Goal: Task Accomplishment & Management: Complete application form

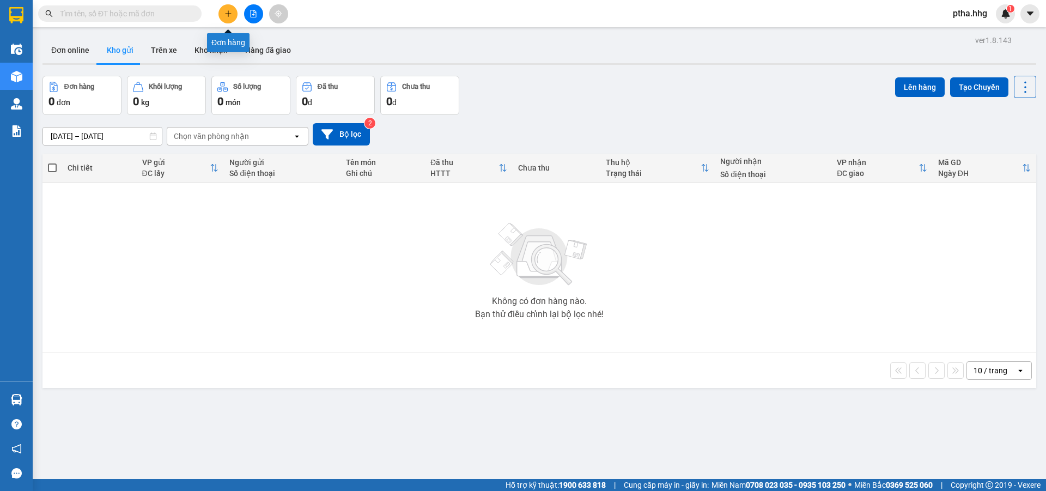
click at [231, 21] on button at bounding box center [227, 13] width 19 height 19
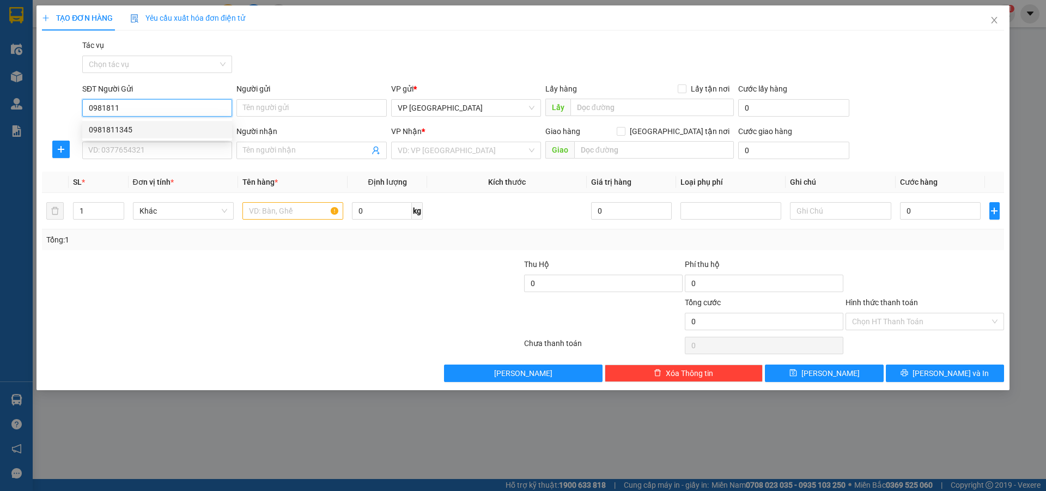
click at [118, 130] on div "0981811345" at bounding box center [157, 130] width 137 height 12
type input "0981811345"
click at [125, 151] on input "SĐT Người Nhận" at bounding box center [157, 150] width 150 height 17
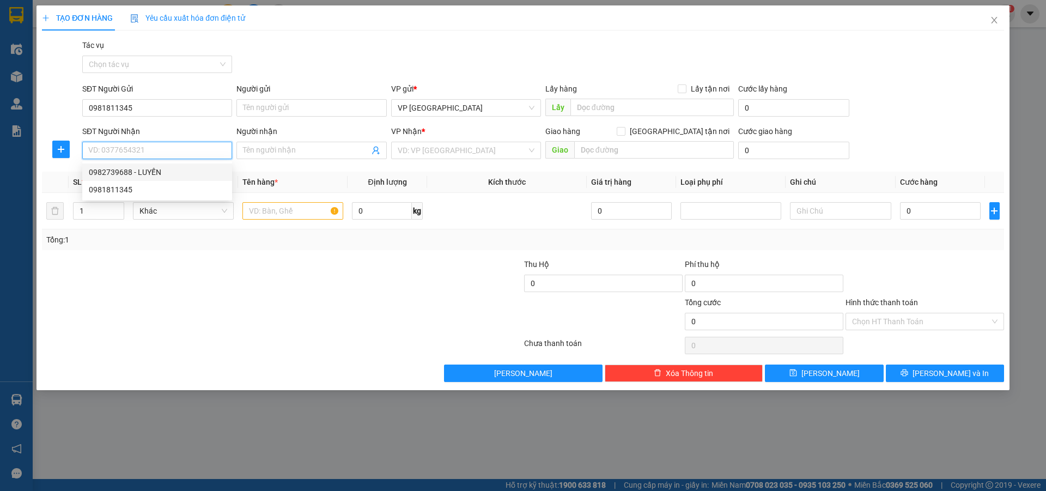
click at [125, 168] on div "0982739688 - LUYẾN" at bounding box center [157, 172] width 137 height 12
type input "0982739688"
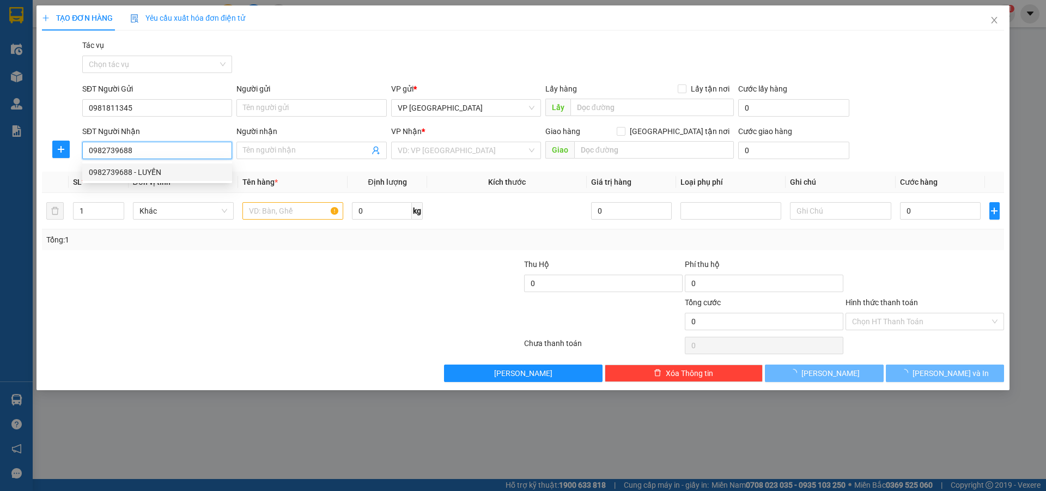
type input "LUYẾN"
type input "Tam Kỳ,QUANG NAM"
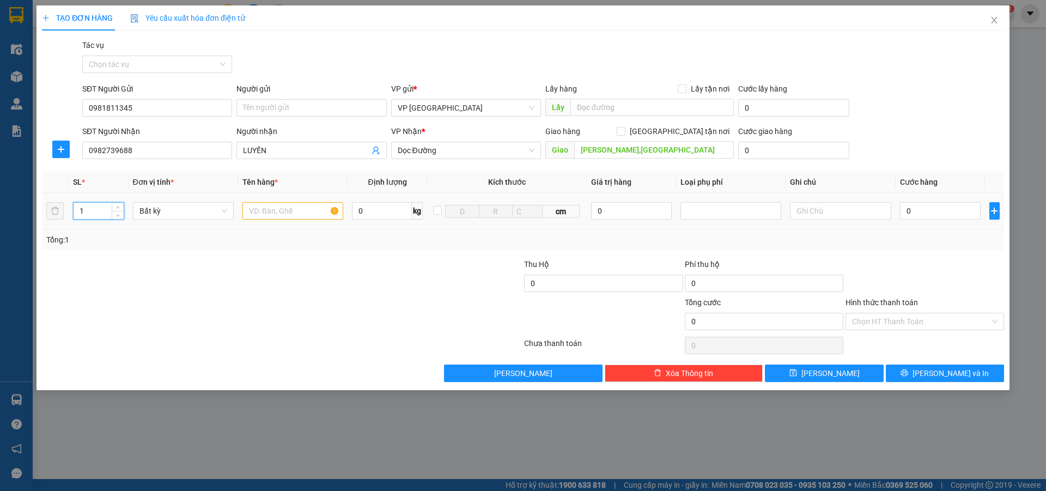
click at [99, 210] on input "1" at bounding box center [99, 211] width 50 height 16
type input "9"
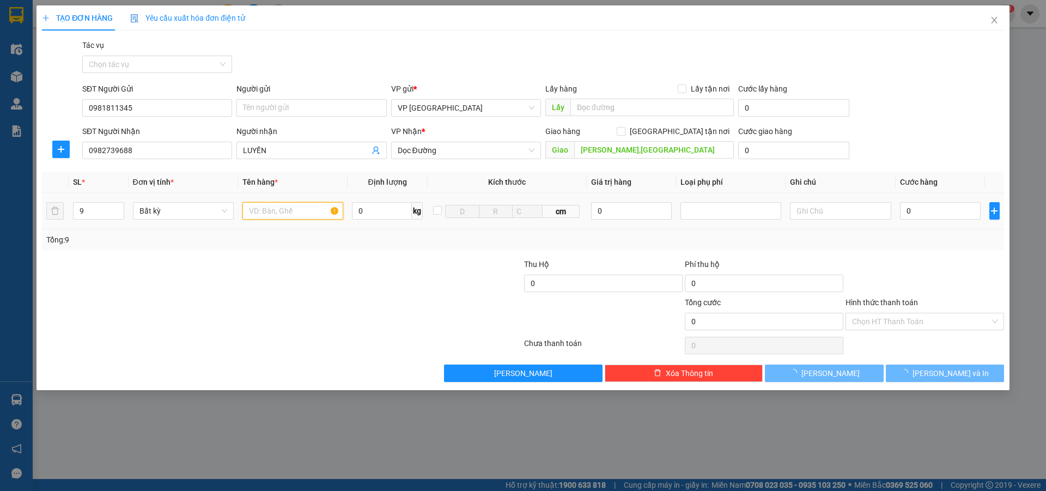
click at [262, 205] on input "text" at bounding box center [292, 210] width 101 height 17
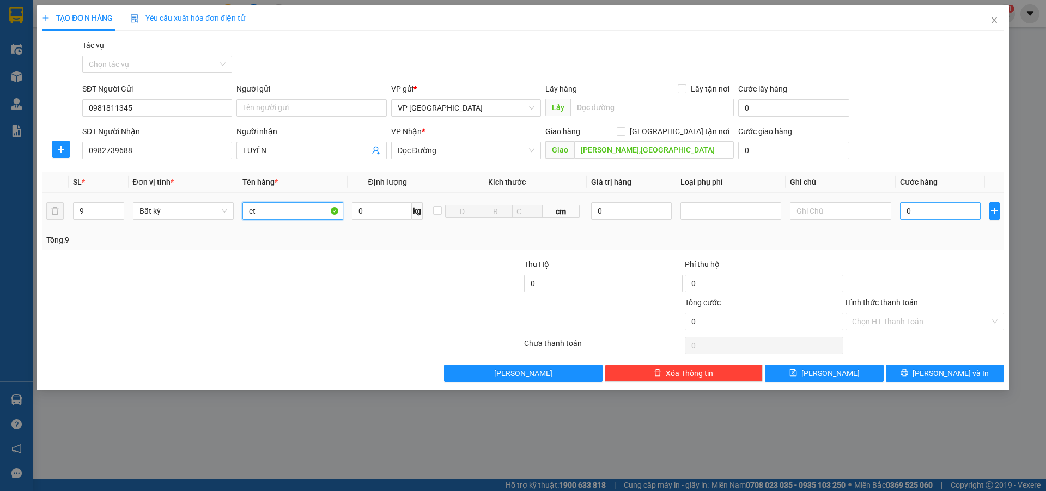
type input "ct"
click at [932, 215] on input "0" at bounding box center [940, 210] width 81 height 17
type input "6"
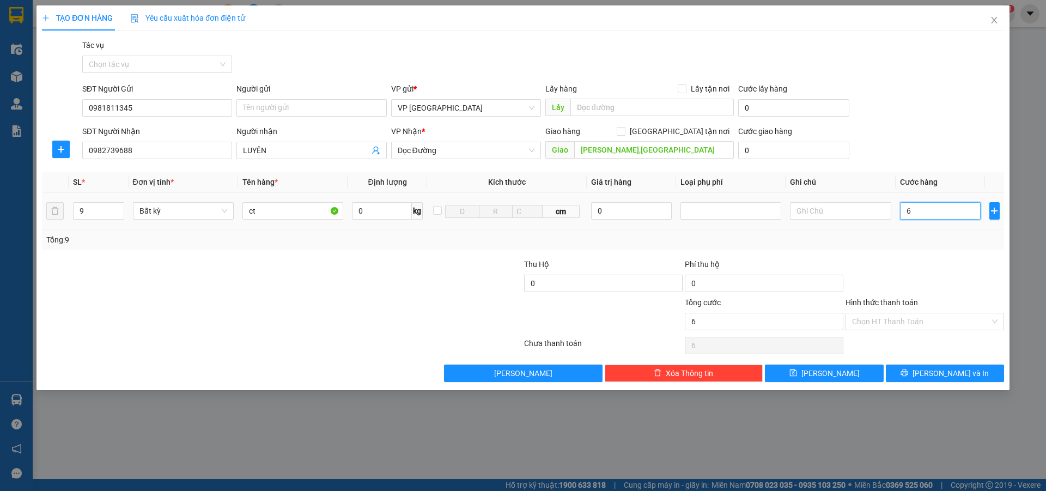
type input "63"
type input "630"
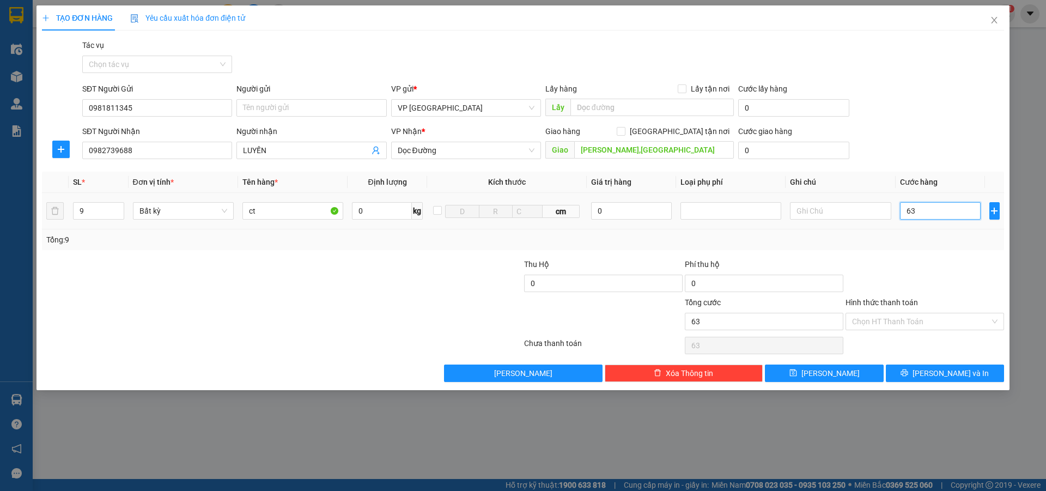
type input "630"
type input "6.300"
type input "63.000"
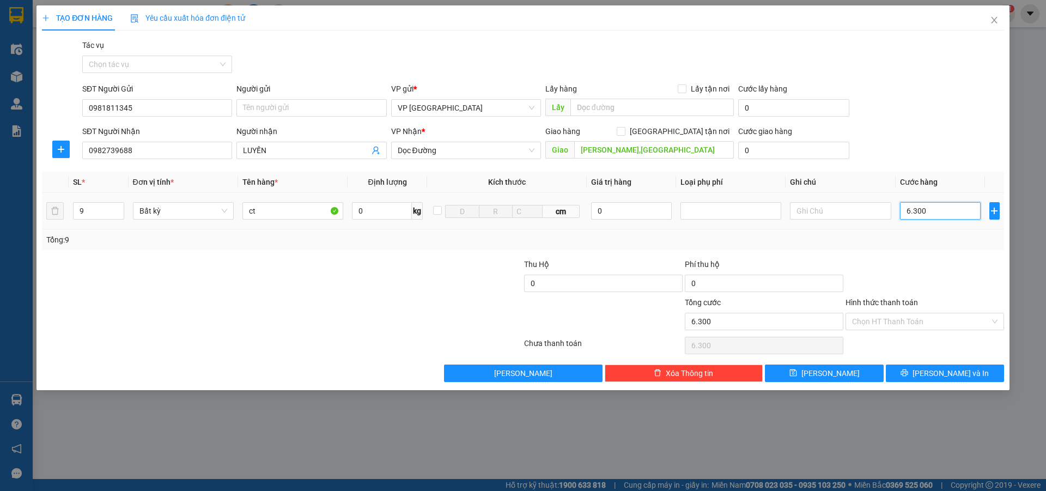
type input "63.000"
type input "630.000"
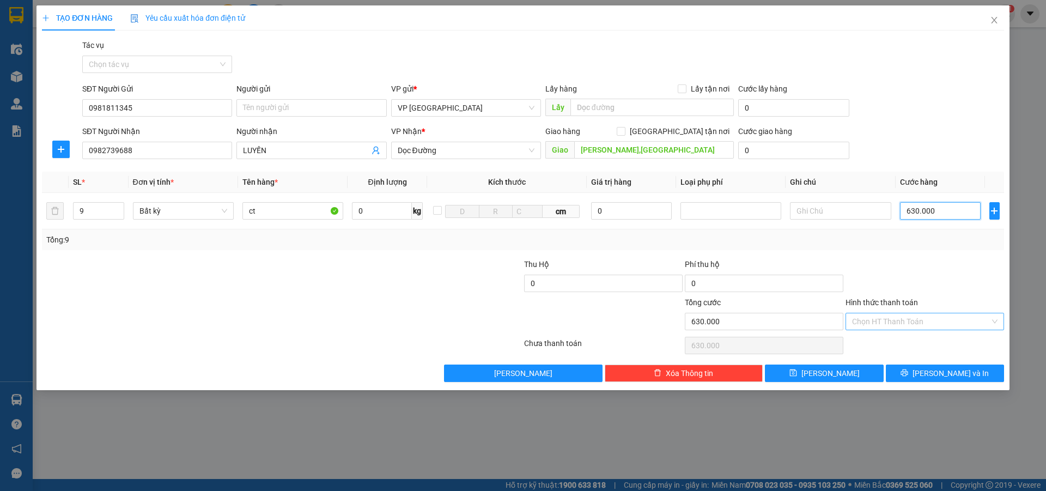
type input "630.000"
click at [904, 325] on input "Hình thức thanh toán" at bounding box center [921, 321] width 138 height 16
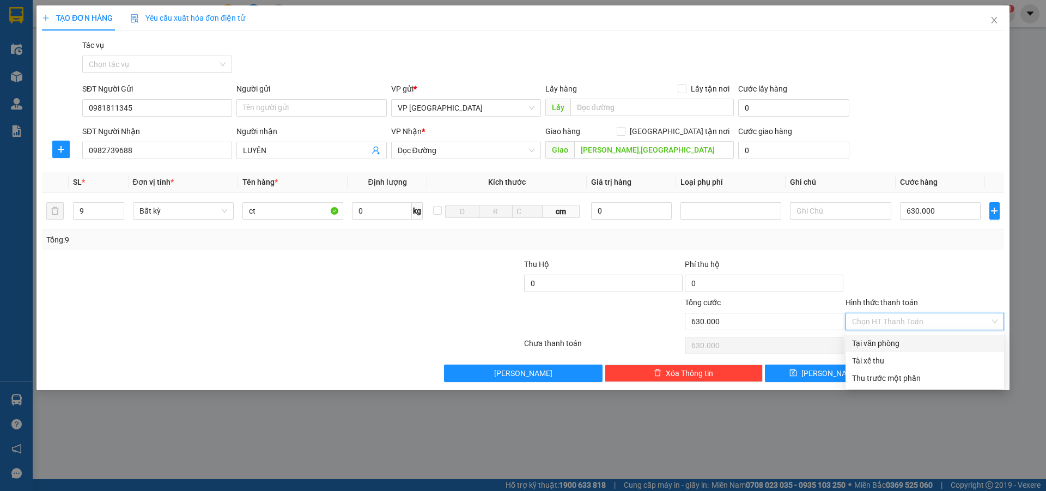
click at [907, 339] on div "Tại văn phòng" at bounding box center [924, 343] width 145 height 12
type input "0"
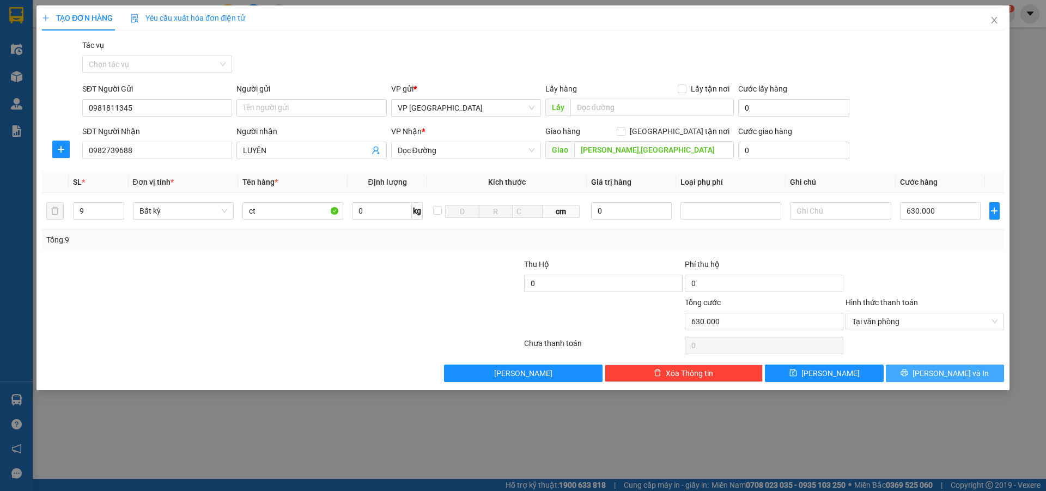
click at [932, 372] on button "Lưu và In" at bounding box center [944, 372] width 118 height 17
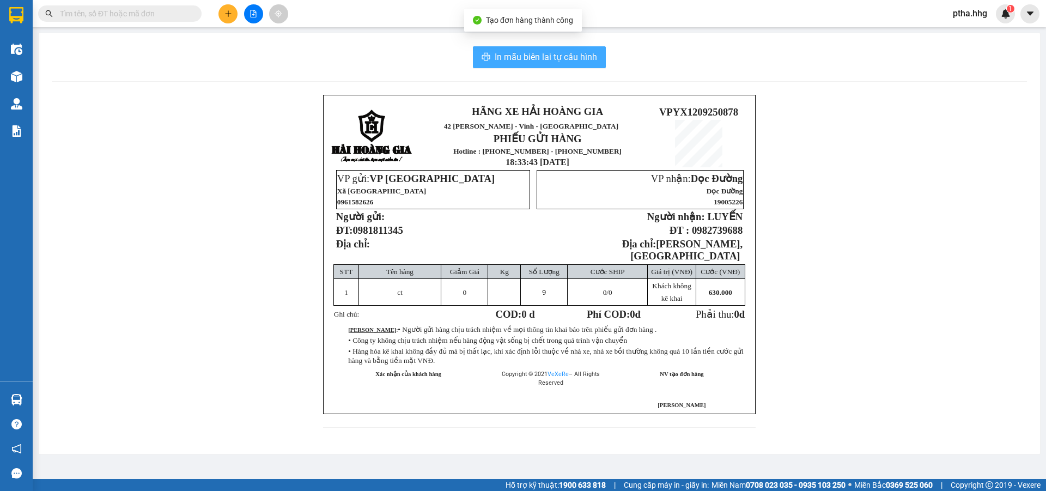
click at [576, 63] on span "In mẫu biên lai tự cấu hình" at bounding box center [545, 57] width 102 height 14
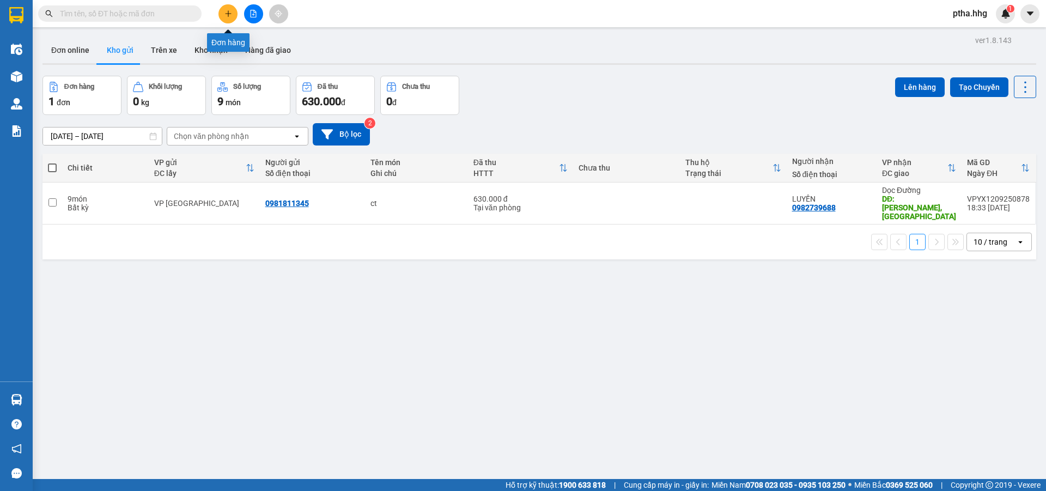
click at [231, 10] on icon "plus" at bounding box center [228, 14] width 8 height 8
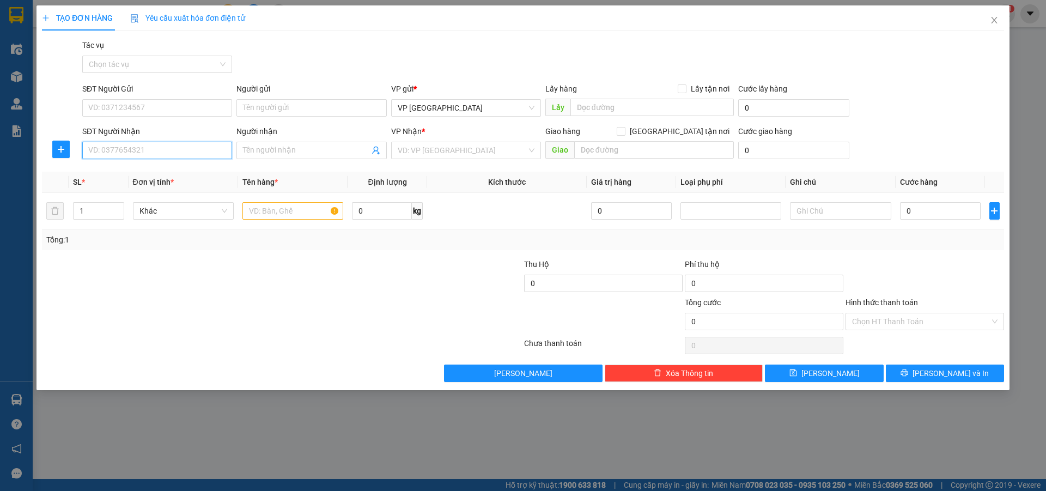
click at [170, 150] on input "SĐT Người Nhận" at bounding box center [157, 150] width 150 height 17
click at [108, 169] on div "0972278493 - Chị Vân" at bounding box center [157, 172] width 137 height 12
type input "0972278493"
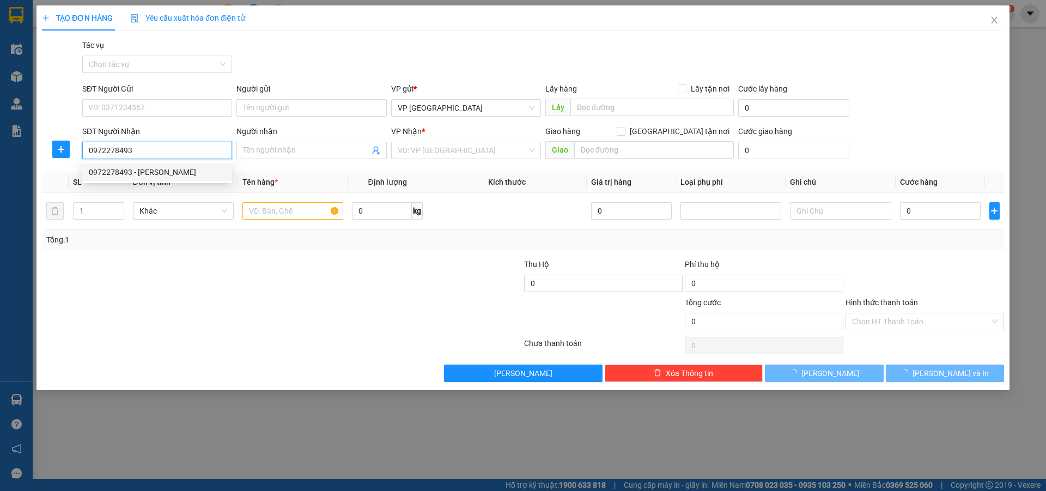
type input "Chị Vân"
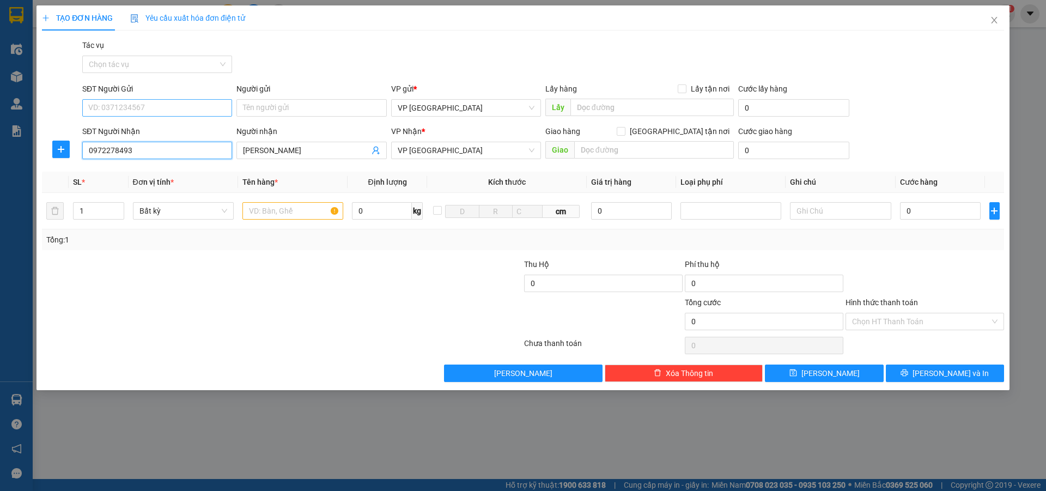
type input "0972278493"
click at [108, 109] on input "SĐT Người Gửi" at bounding box center [157, 107] width 150 height 17
click at [106, 130] on div "0389740529 - Bác Cận" at bounding box center [157, 130] width 137 height 12
type input "0389740529"
type input "Bác Cận"
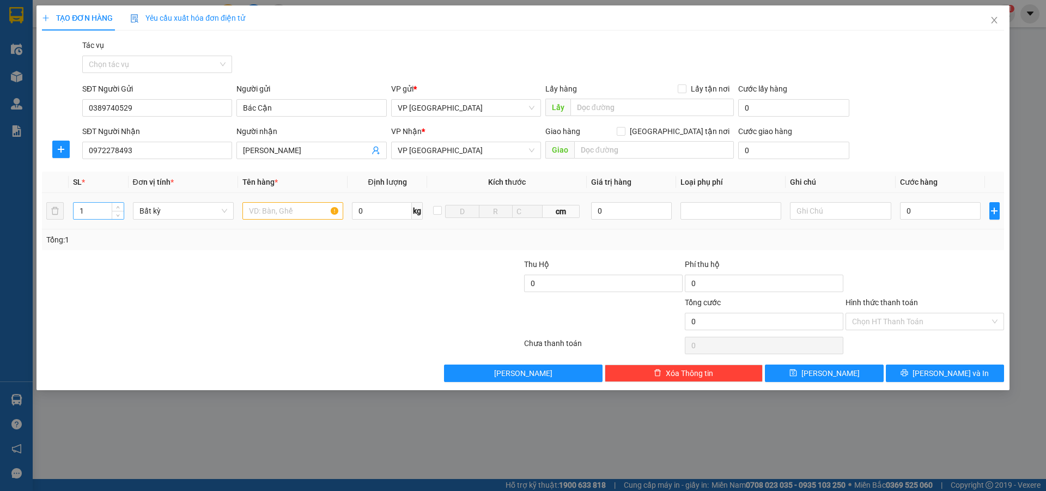
click at [90, 213] on input "1" at bounding box center [99, 211] width 50 height 16
type input "2"
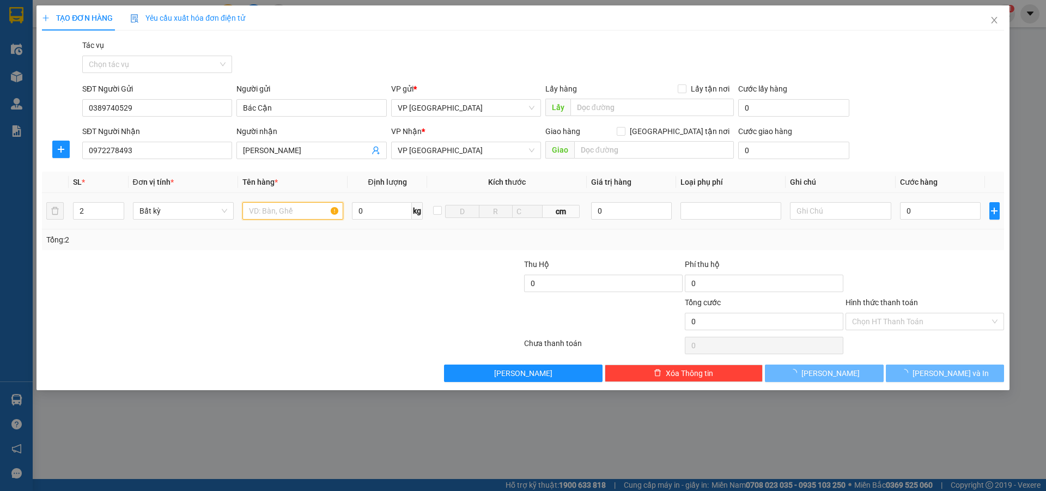
click at [252, 213] on input "text" at bounding box center [292, 210] width 101 height 17
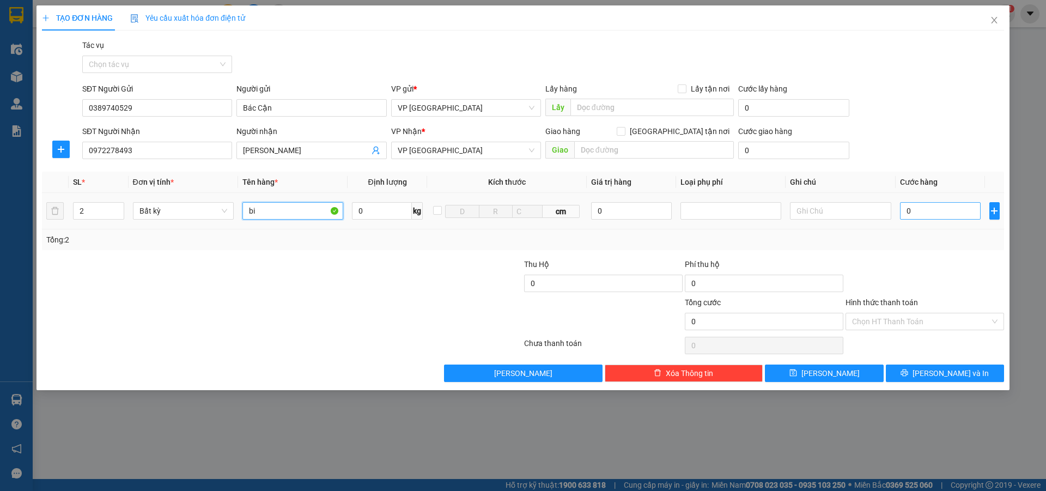
type input "bi"
click at [925, 215] on input "0" at bounding box center [940, 210] width 81 height 17
type input "1"
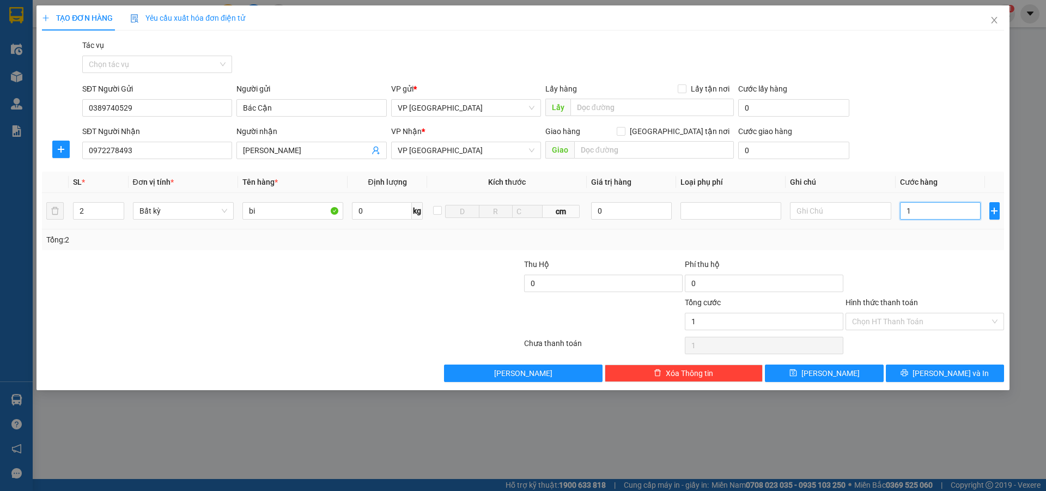
type input "10"
type input "100"
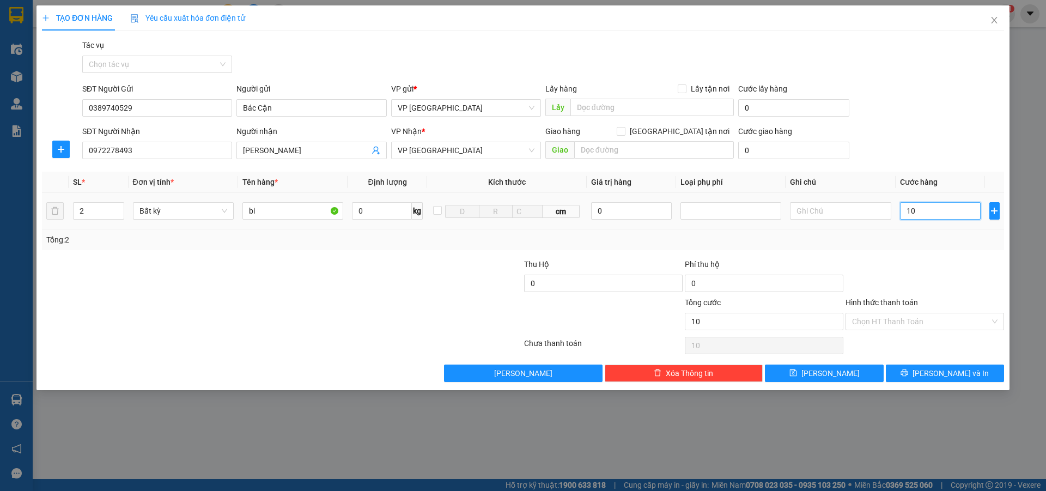
type input "100"
type input "1.000"
type input "10.000"
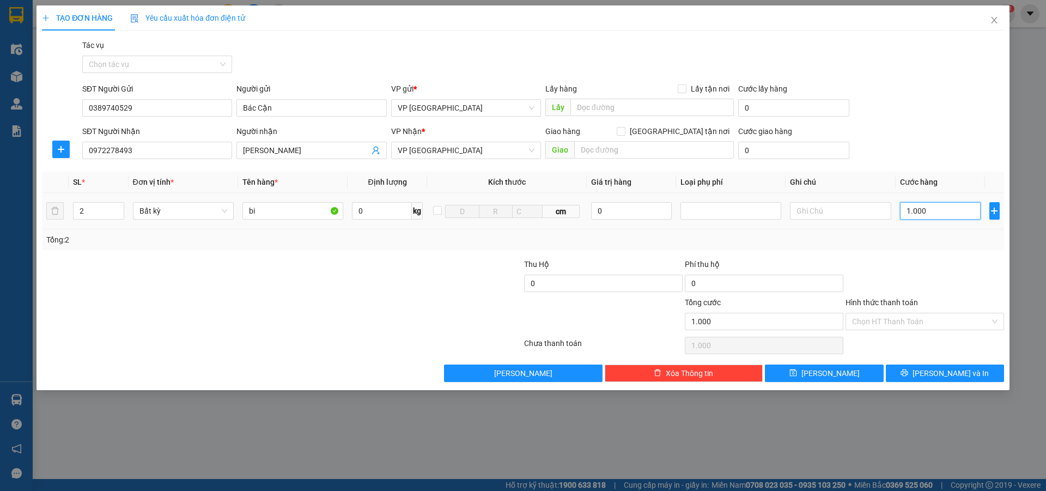
type input "10.000"
type input "100.000"
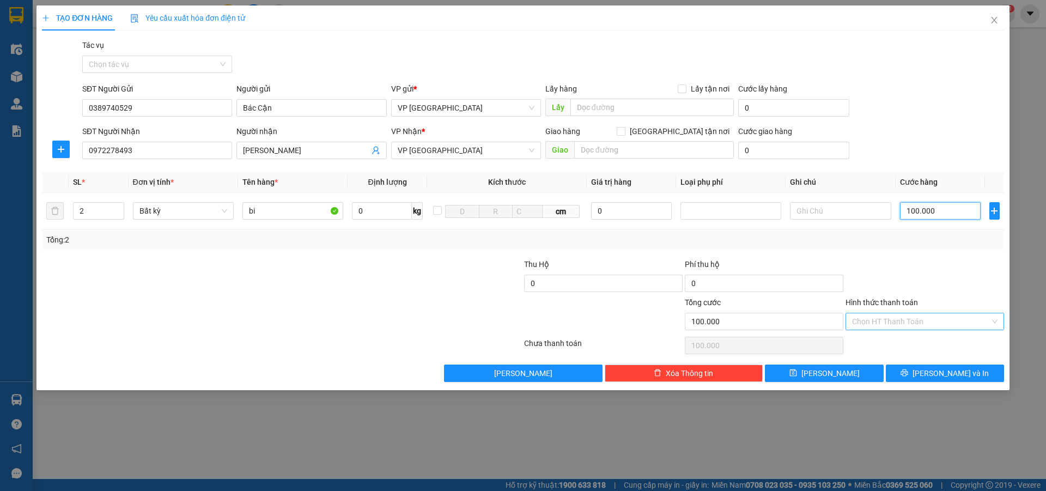
type input "100.000"
drag, startPoint x: 891, startPoint y: 313, endPoint x: 893, endPoint y: 320, distance: 6.7
click at [893, 319] on input "Hình thức thanh toán" at bounding box center [921, 321] width 138 height 16
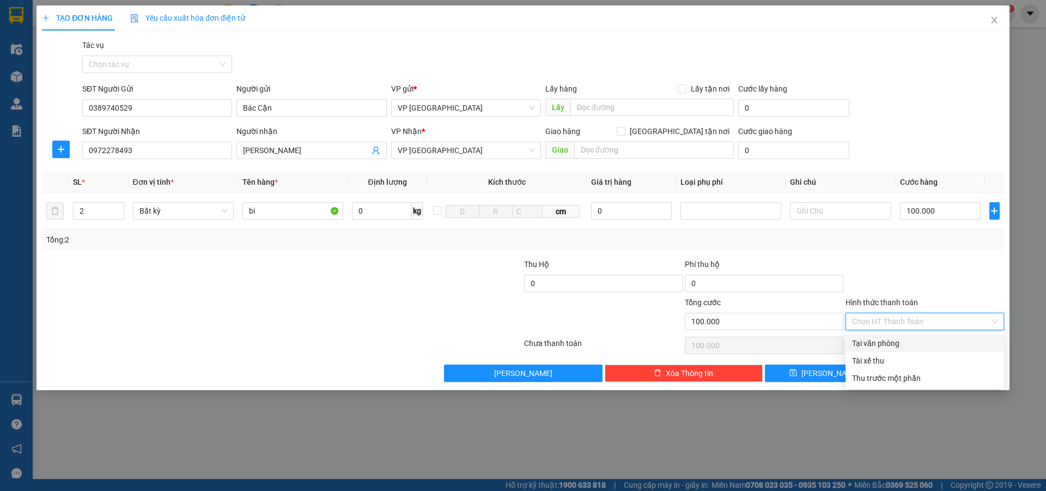
click at [897, 341] on div "Tại văn phòng" at bounding box center [924, 343] width 145 height 12
type input "0"
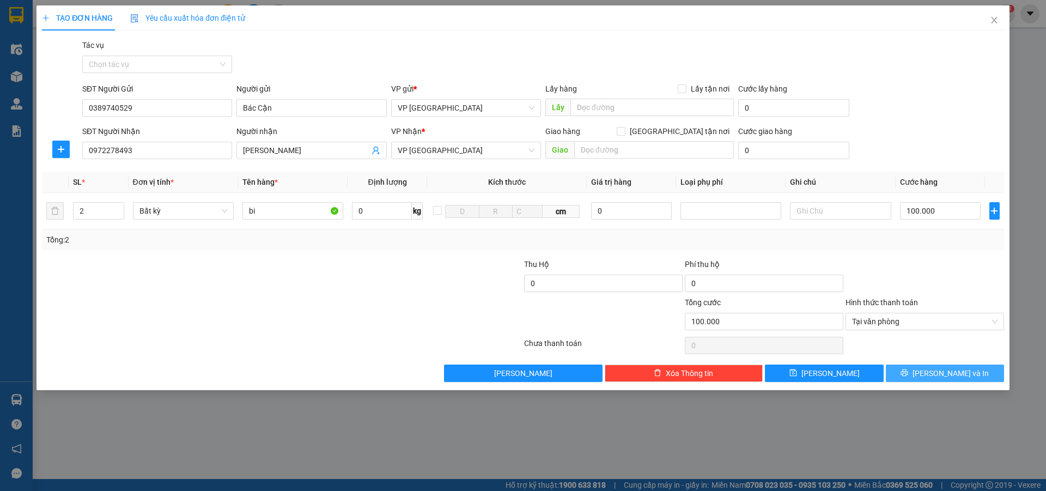
click at [933, 372] on button "Lưu và In" at bounding box center [944, 372] width 118 height 17
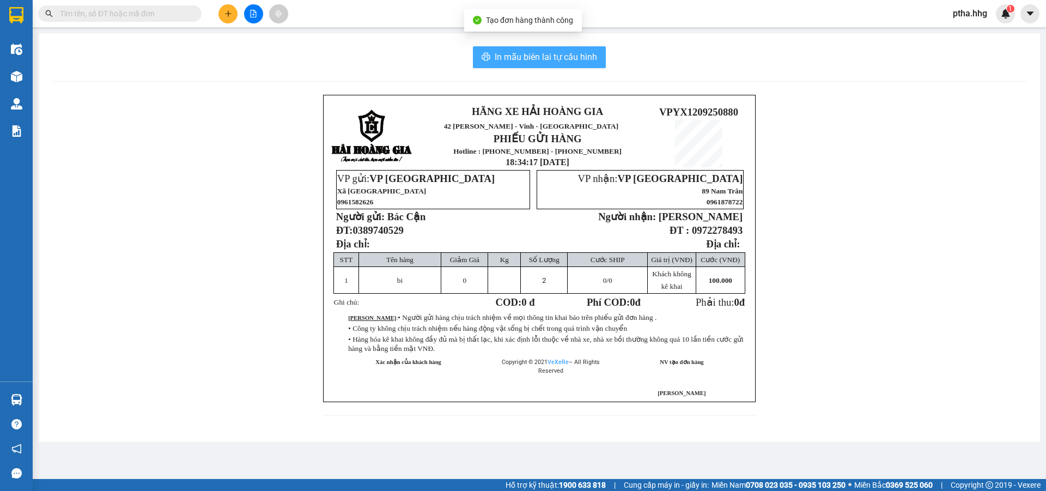
drag, startPoint x: 562, startPoint y: 59, endPoint x: 637, endPoint y: 60, distance: 75.2
click at [563, 59] on span "In mẫu biên lai tự cấu hình" at bounding box center [545, 57] width 102 height 14
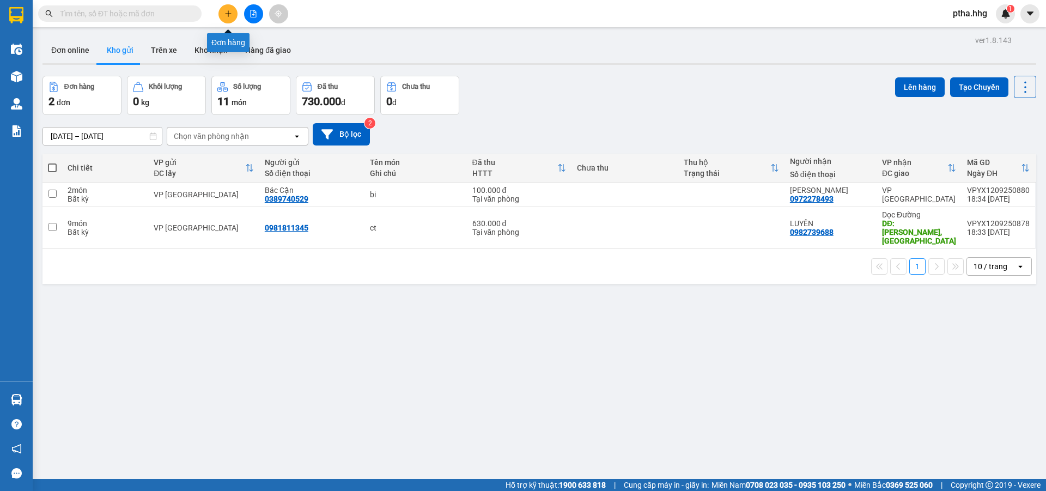
click at [227, 12] on icon "plus" at bounding box center [228, 14] width 8 height 8
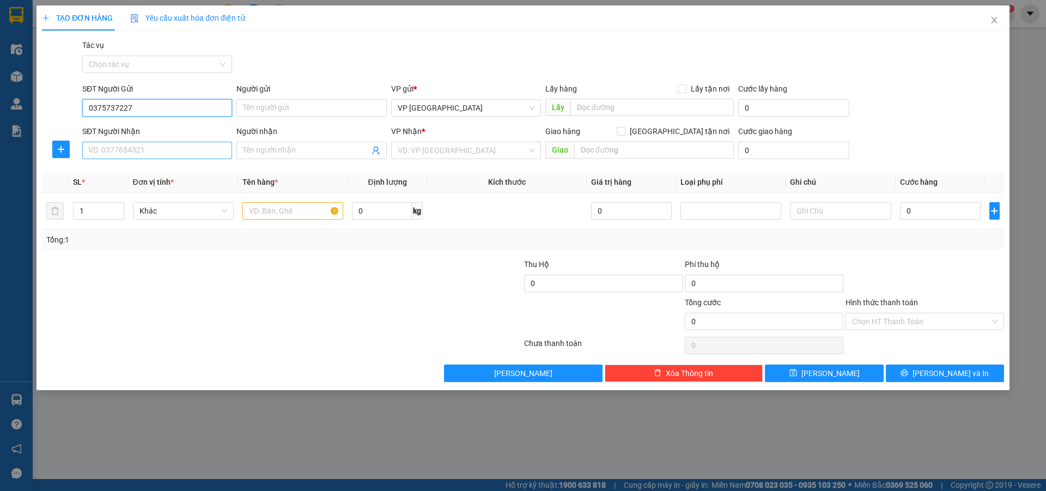
type input "0375737227"
click at [108, 149] on input "SĐT Người Nhận" at bounding box center [157, 150] width 150 height 17
click at [112, 174] on div "0375737227" at bounding box center [157, 172] width 137 height 12
type input "0375737227"
click at [143, 98] on div "SĐT Người Gửi" at bounding box center [157, 91] width 150 height 16
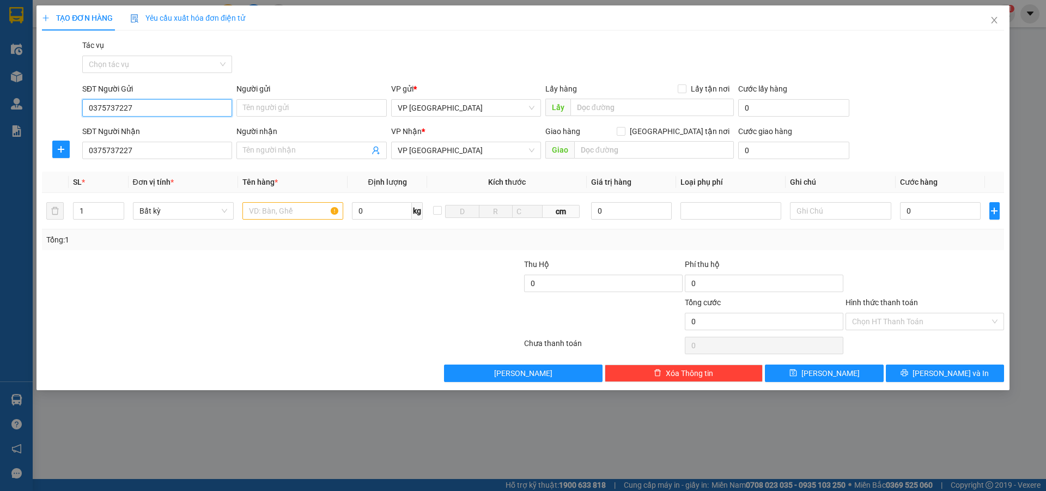
click at [142, 107] on input "0375737227" at bounding box center [157, 107] width 150 height 17
type input "0"
type input "0984103931"
click at [95, 211] on input "1" at bounding box center [99, 211] width 50 height 16
type input "2"
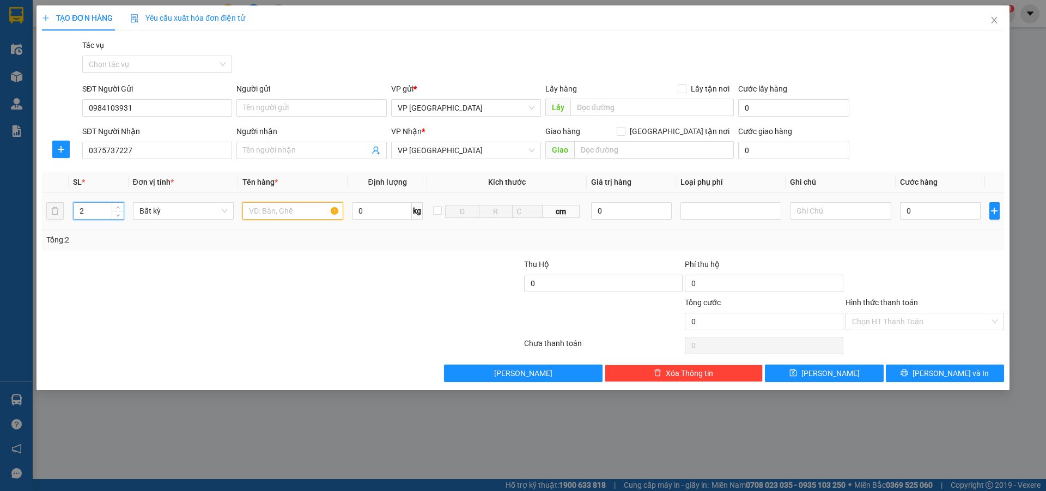
click at [252, 208] on input "text" at bounding box center [292, 210] width 101 height 17
type input "xop+bi"
click at [916, 212] on input "0" at bounding box center [940, 210] width 81 height 17
type input "1"
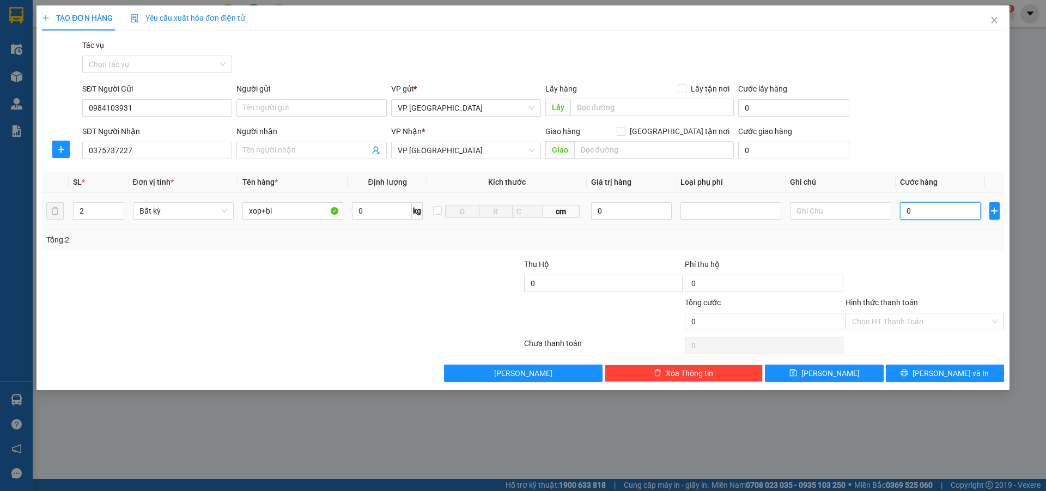
type input "1"
type input "10"
type input "100"
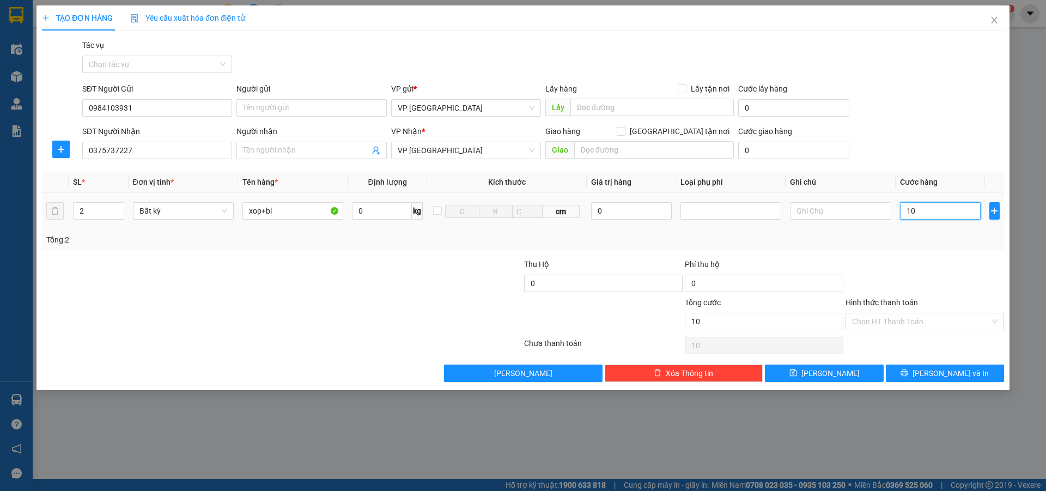
type input "100"
type input "1.000"
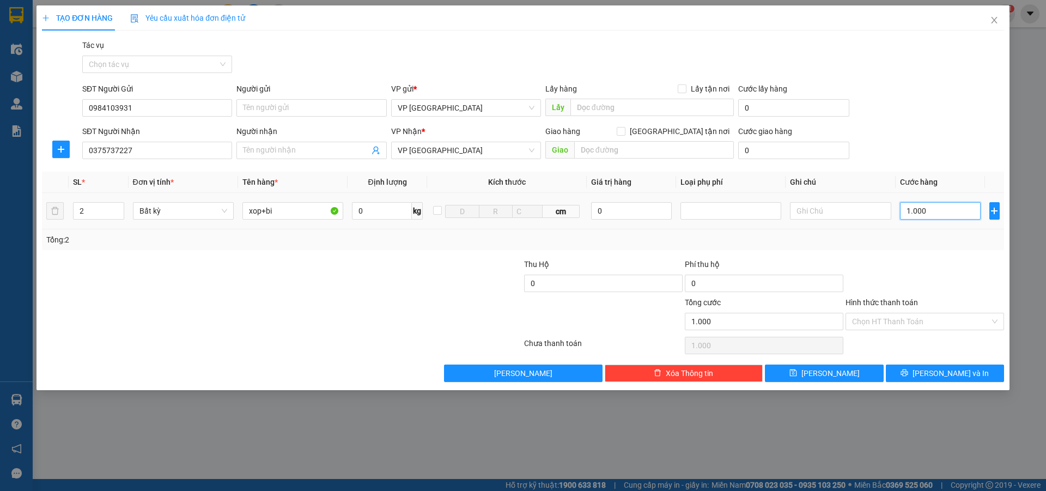
type input "10.000"
type input "100.000"
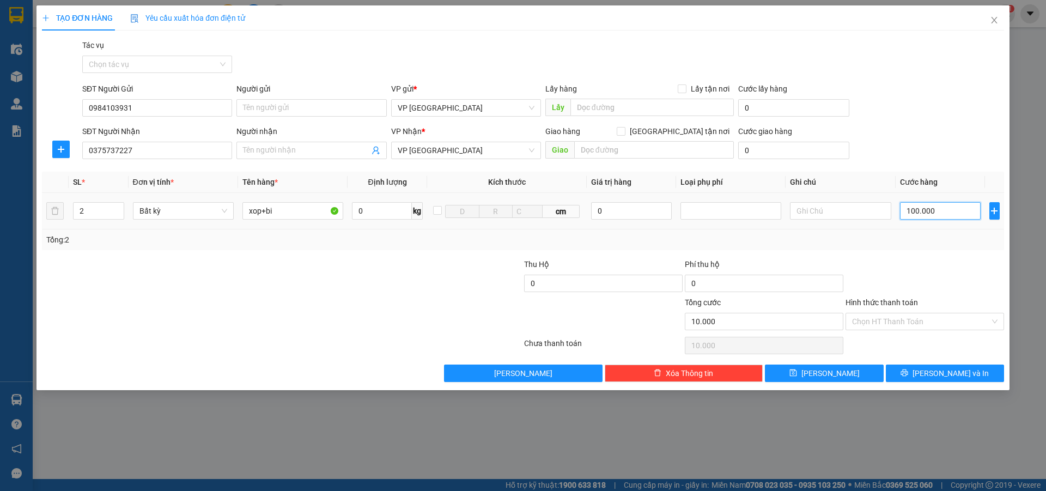
type input "100.000"
click at [891, 322] on input "Hình thức thanh toán" at bounding box center [921, 321] width 138 height 16
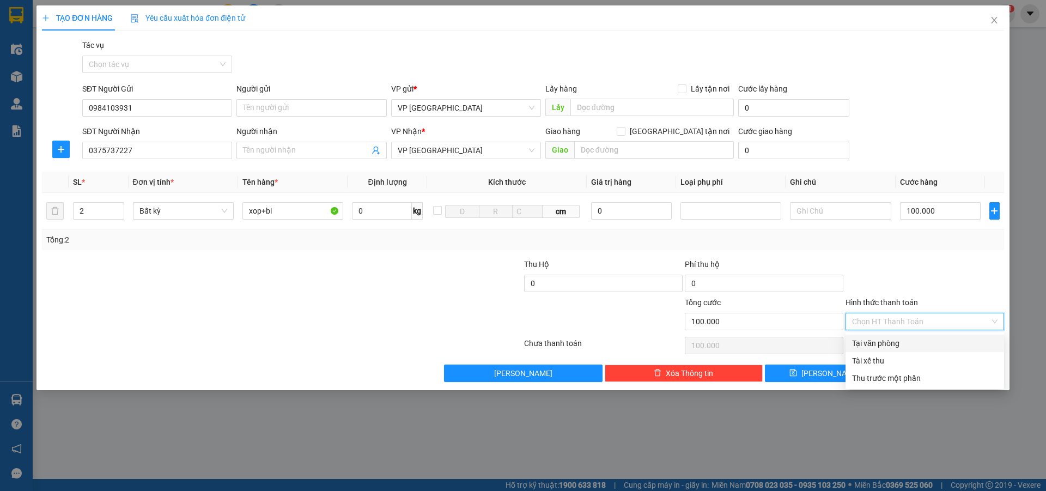
click at [890, 346] on div "Tại văn phòng" at bounding box center [924, 343] width 145 height 12
type input "0"
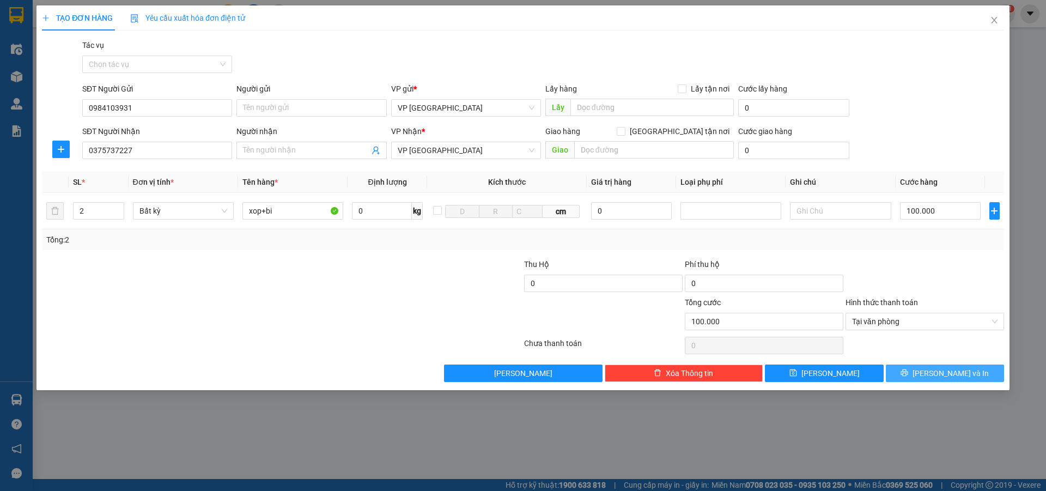
click at [913, 369] on button "Lưu và In" at bounding box center [944, 372] width 118 height 17
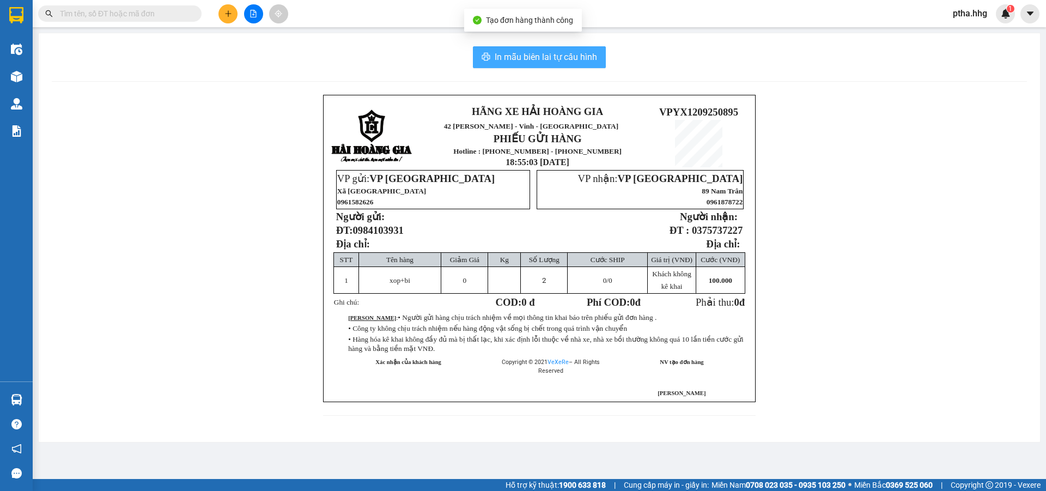
click at [574, 60] on span "In mẫu biên lai tự cấu hình" at bounding box center [545, 57] width 102 height 14
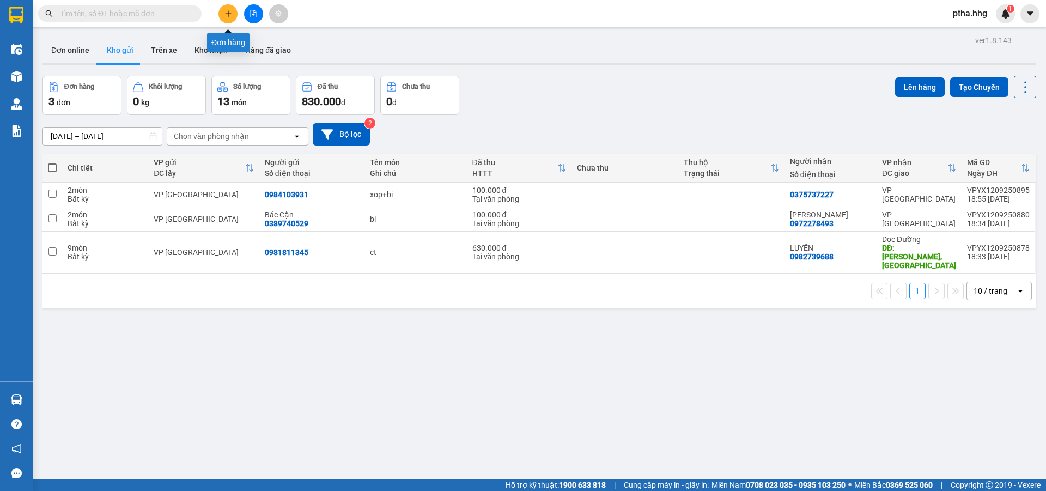
click at [231, 17] on button at bounding box center [227, 13] width 19 height 19
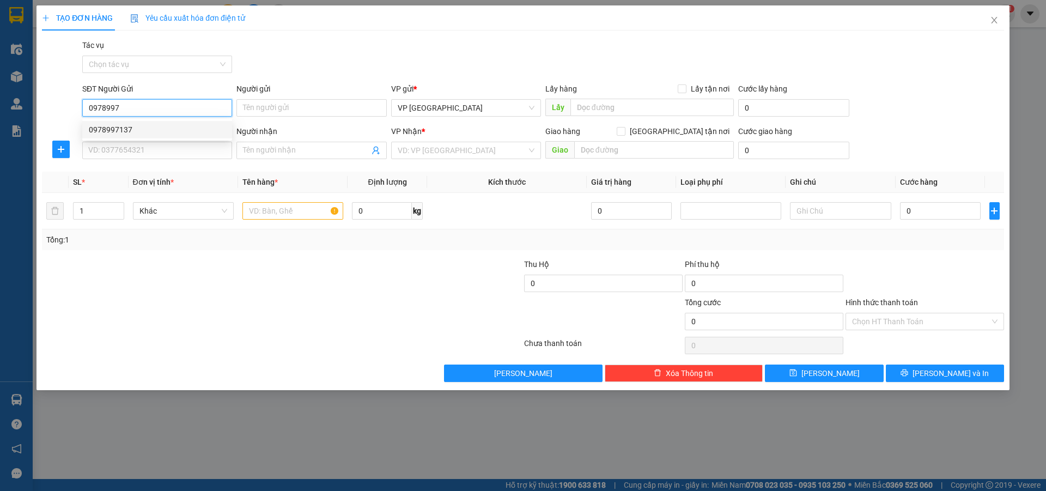
click at [117, 131] on div "0978997137" at bounding box center [157, 130] width 137 height 12
type input "0978997137"
click at [118, 156] on input "SĐT Người Nhận" at bounding box center [157, 150] width 150 height 17
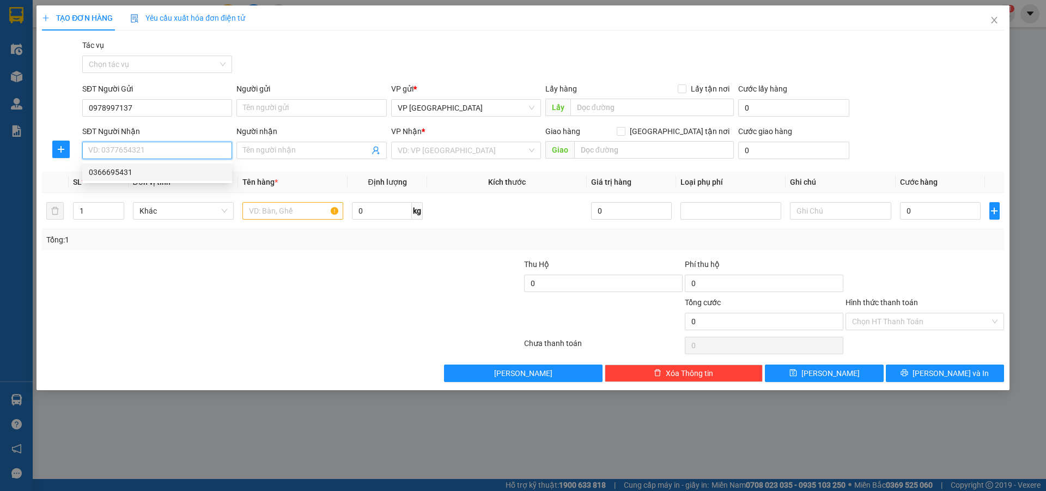
click at [119, 171] on div "0366695431" at bounding box center [157, 172] width 137 height 12
type input "0366695431"
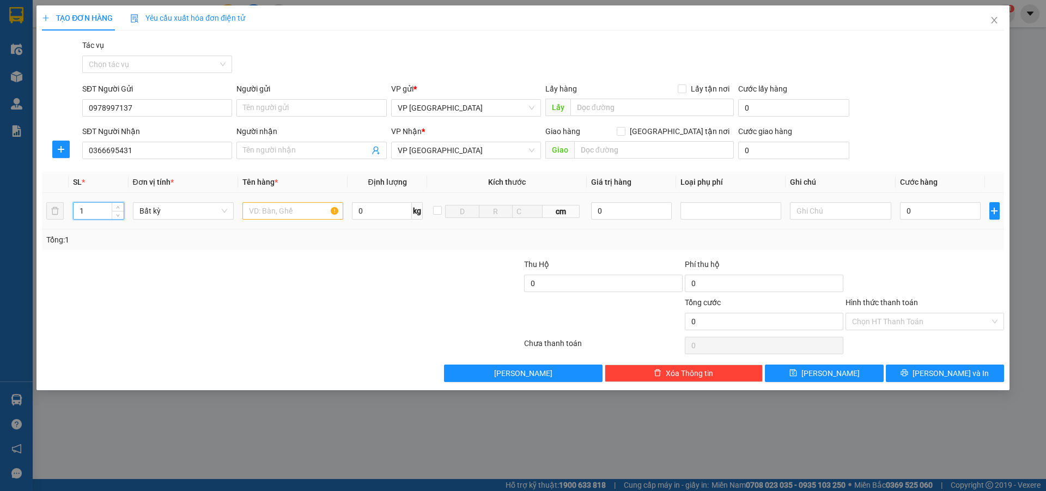
click at [97, 211] on input "1" at bounding box center [99, 211] width 50 height 16
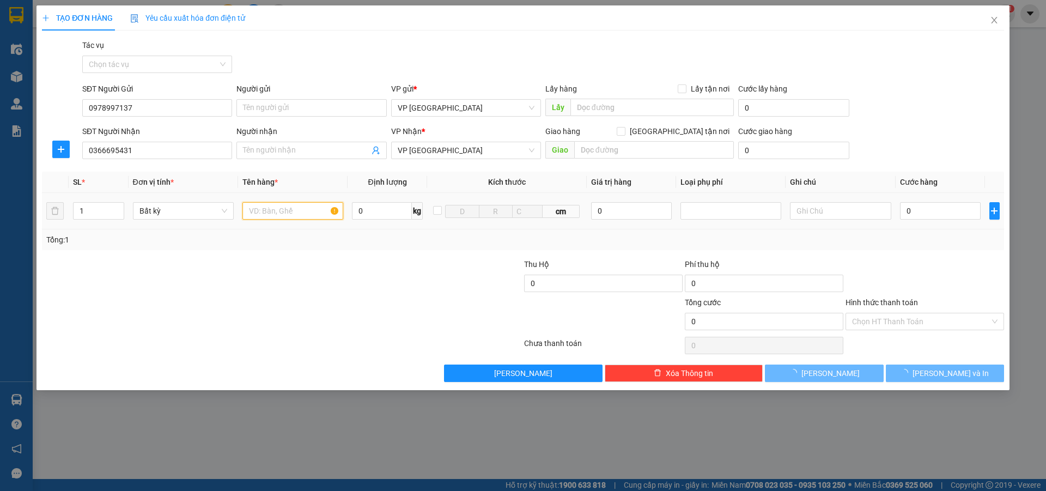
click at [254, 213] on input "text" at bounding box center [292, 210] width 101 height 17
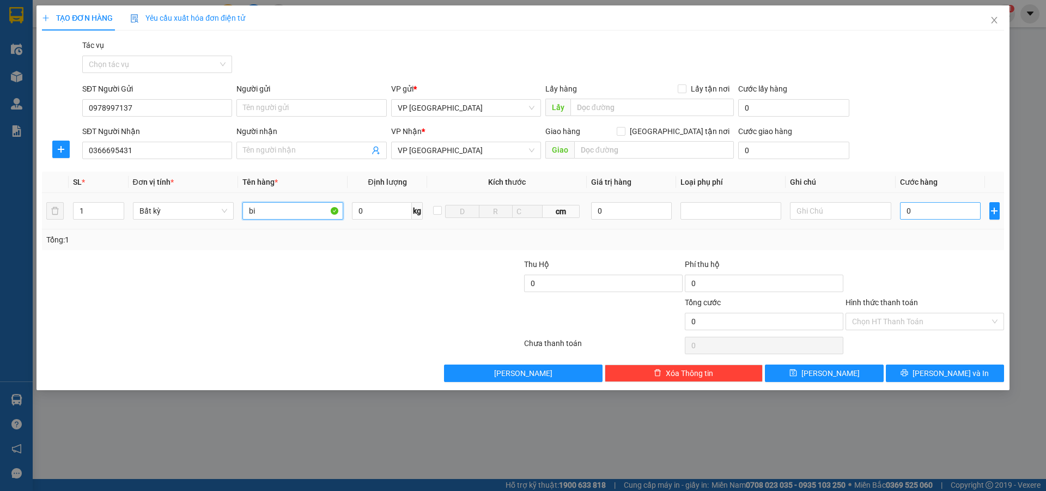
type input "bi"
click at [920, 212] on input "0" at bounding box center [940, 210] width 81 height 17
type input "1"
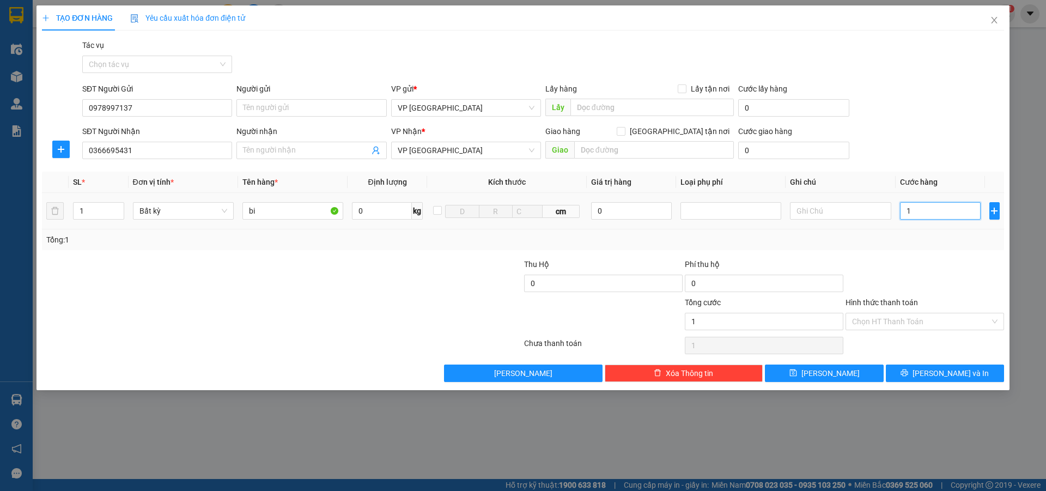
type input "10"
type input "100"
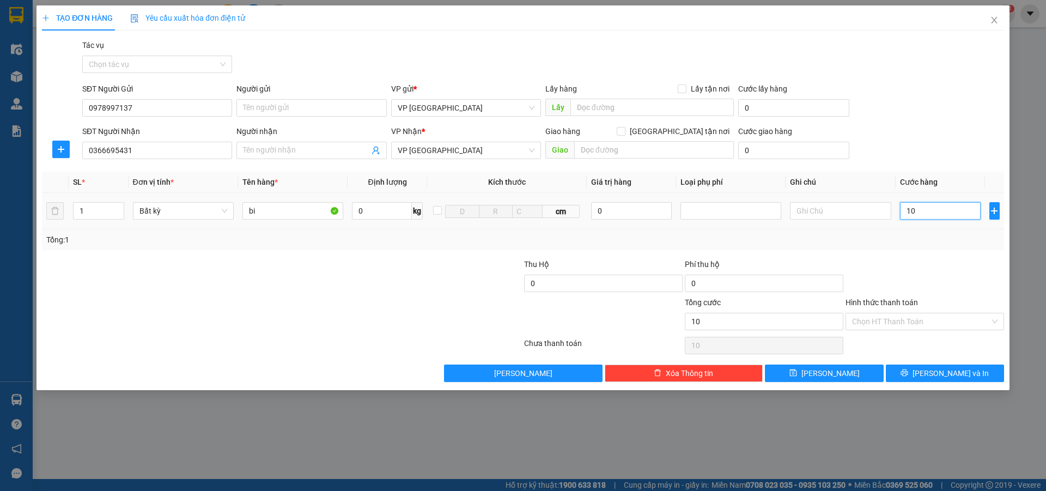
type input "100"
type input "1.000"
type input "10.000"
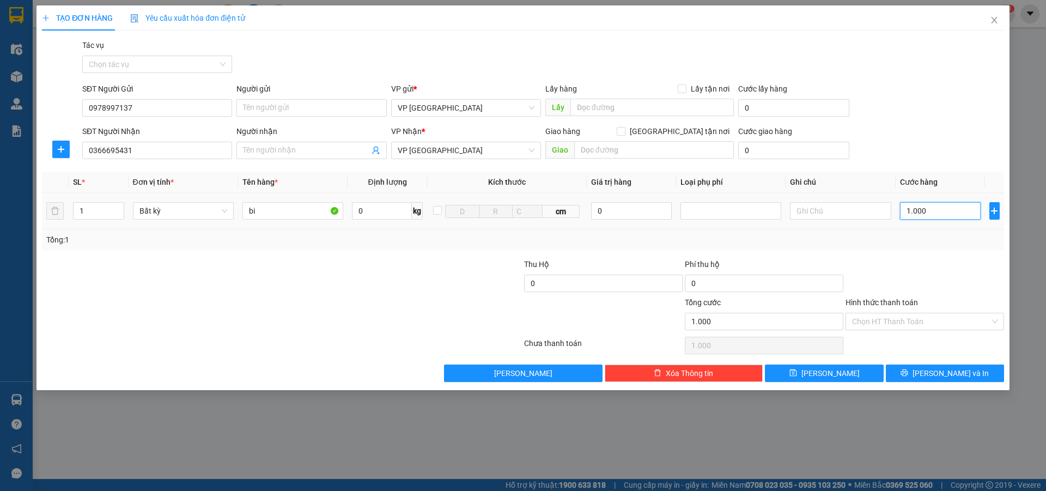
type input "10.000"
type input "100.000"
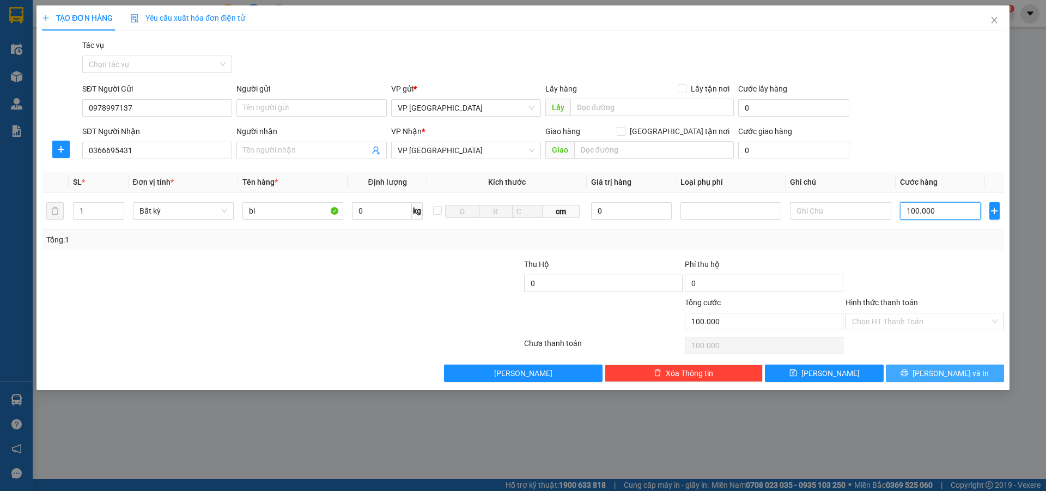
type input "100.000"
click at [935, 372] on span "Lưu và In" at bounding box center [950, 373] width 76 height 12
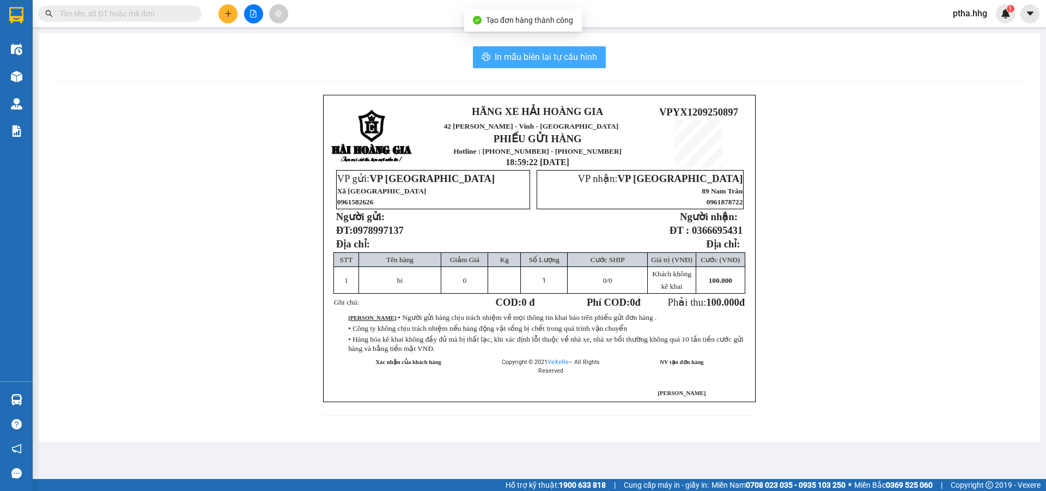
click at [559, 56] on span "In mẫu biên lai tự cấu hình" at bounding box center [545, 57] width 102 height 14
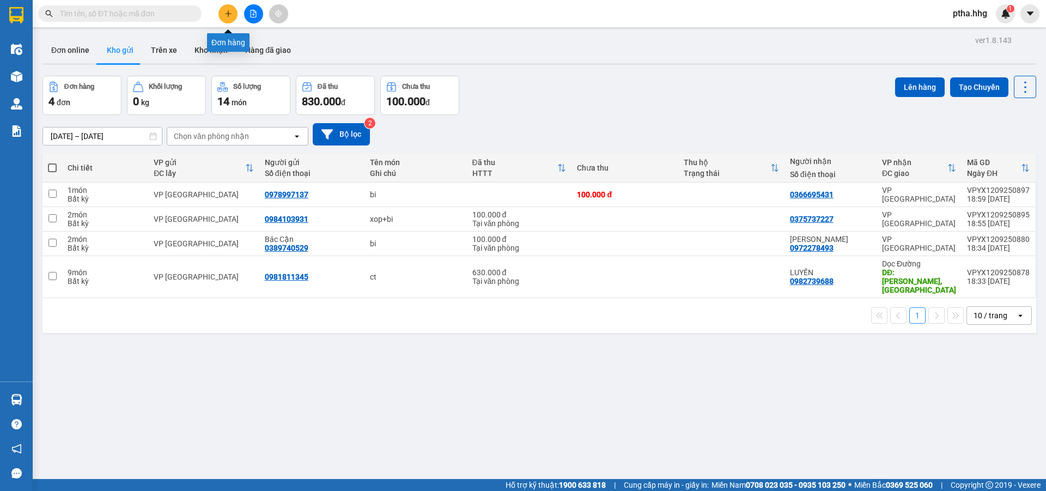
click at [229, 15] on icon "plus" at bounding box center [228, 14] width 8 height 8
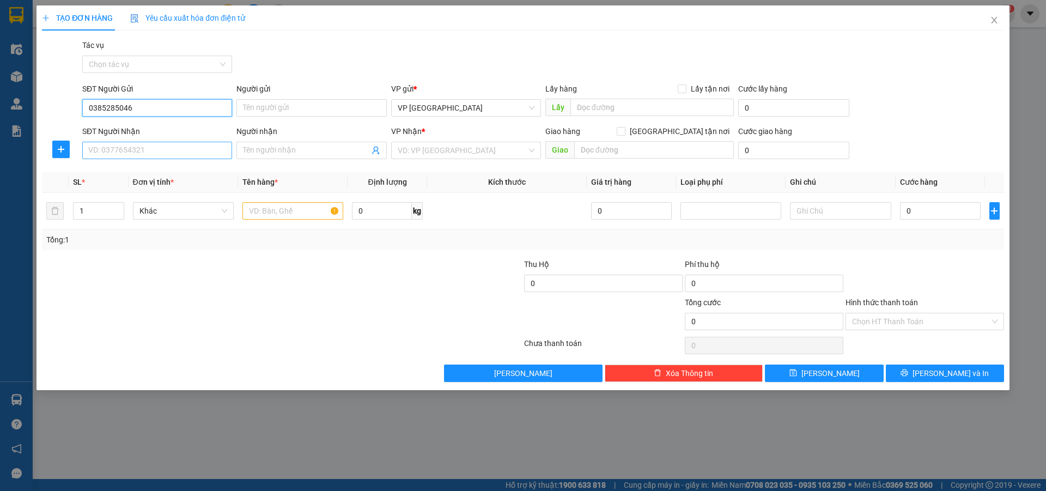
type input "0385285046"
click at [117, 149] on input "SĐT Người Nhận" at bounding box center [157, 150] width 150 height 17
click at [113, 174] on div "0388007918 - Hiền" at bounding box center [157, 172] width 137 height 12
type input "0388007918"
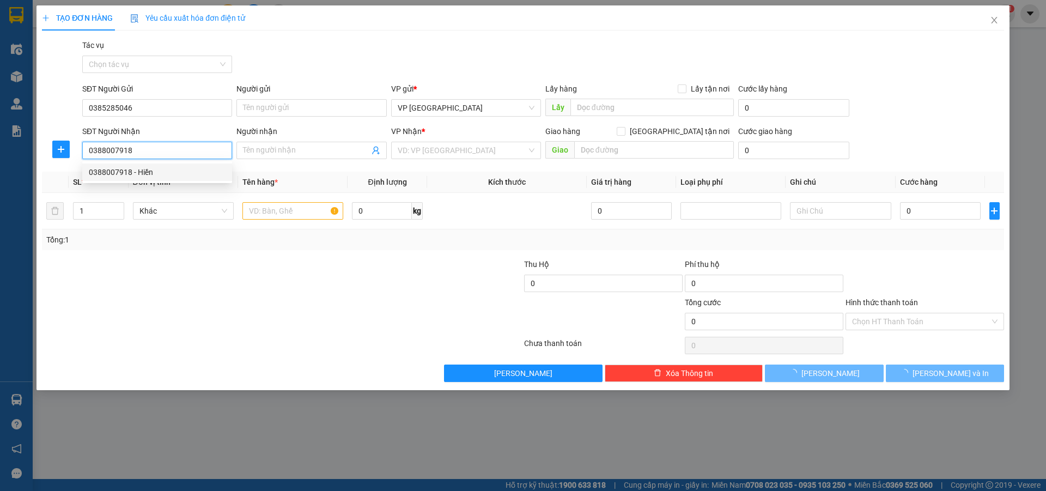
type input "Hiền"
type input "Nam Kim , Nam Đàn"
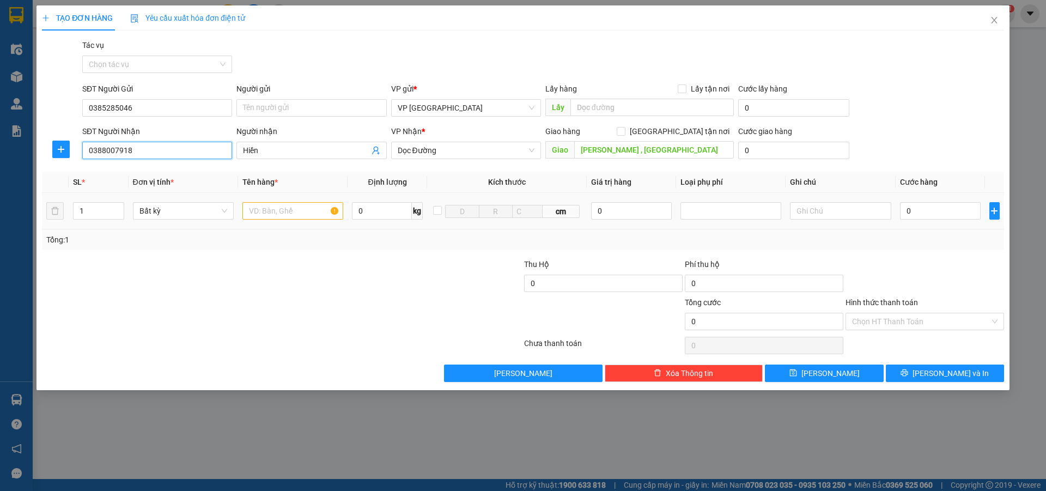
type input "0388007918"
click at [271, 213] on input "text" at bounding box center [292, 210] width 101 height 17
type input "xop"
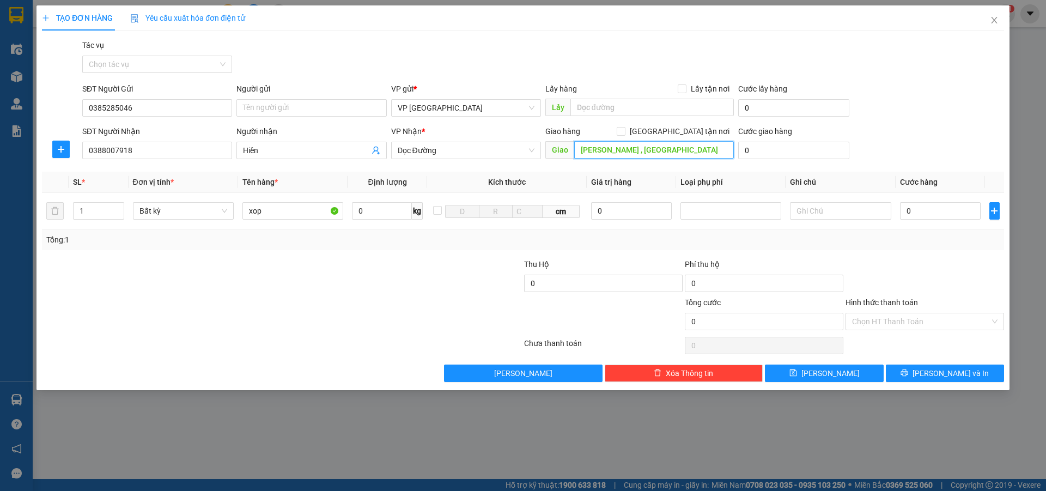
click at [677, 150] on input "Nam Kim , Nam Đàn" at bounding box center [654, 149] width 160 height 17
click at [467, 146] on span "Dọc Đường" at bounding box center [466, 150] width 137 height 16
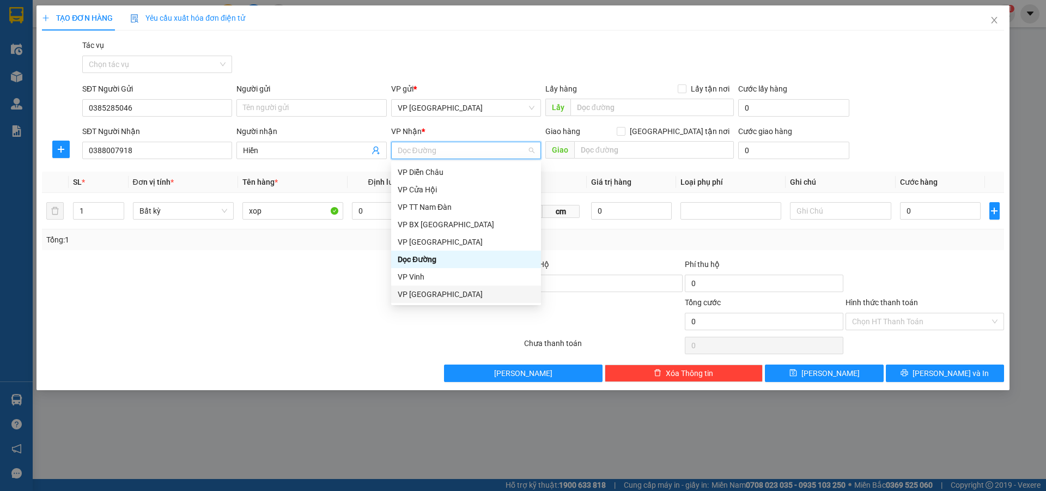
click at [443, 290] on div "VP Đà Nẵng" at bounding box center [466, 294] width 137 height 12
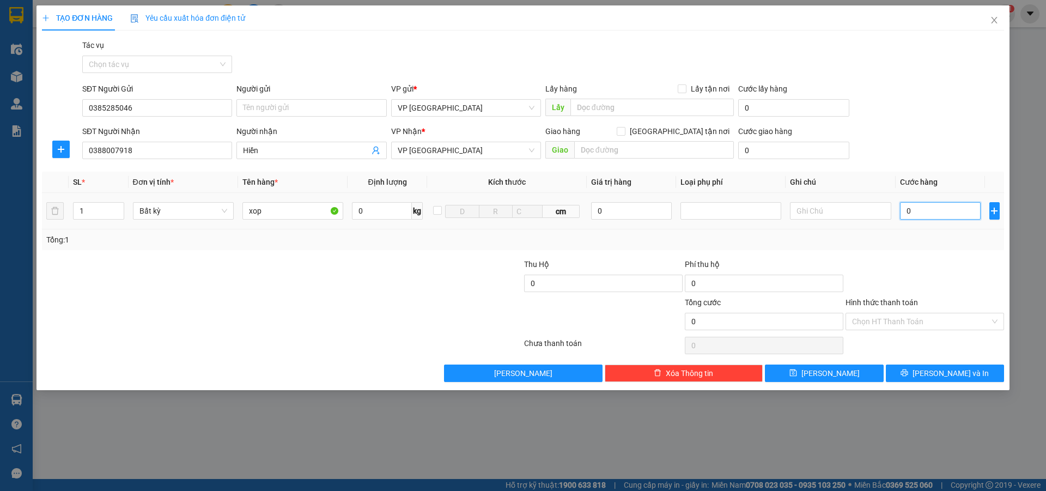
click at [919, 208] on input "0" at bounding box center [940, 210] width 81 height 17
type input "5"
type input "50"
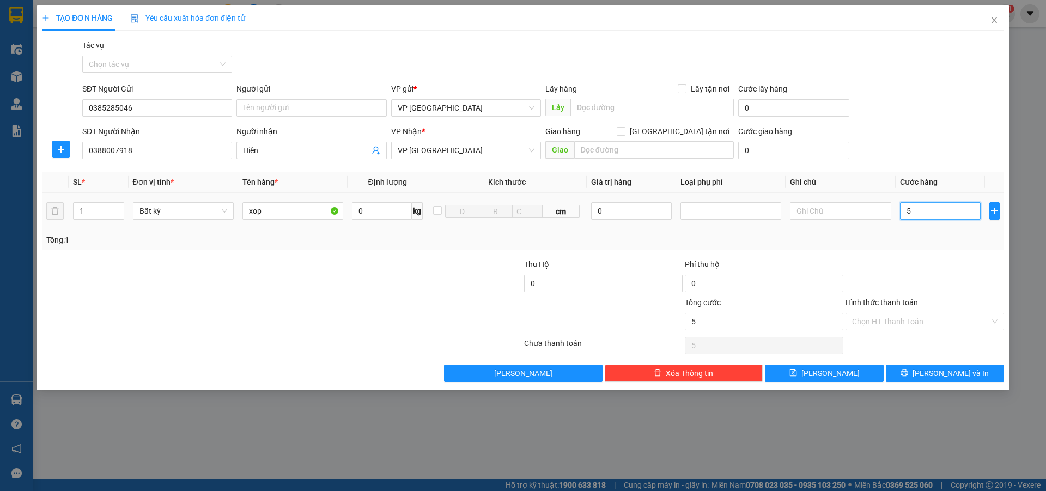
type input "50"
type input "500"
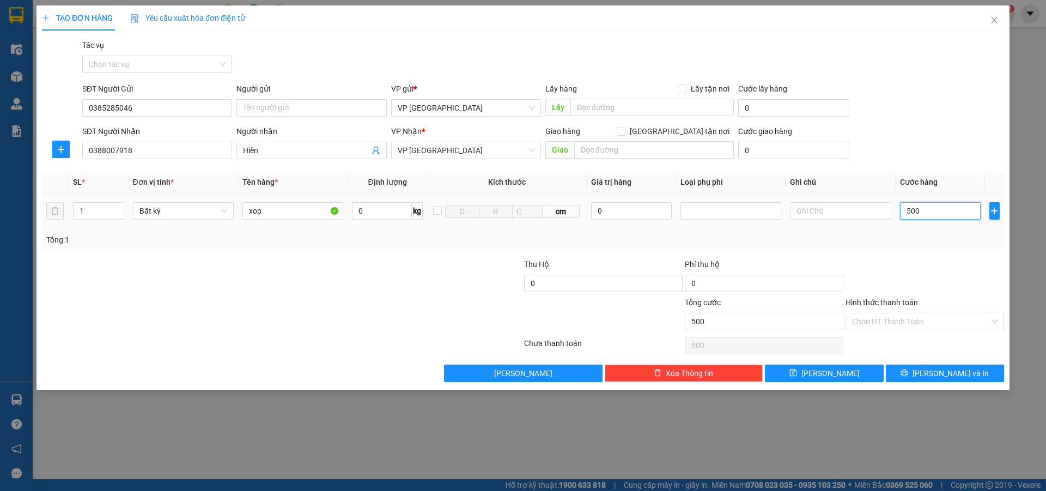
type input "5.000"
type input "50.000"
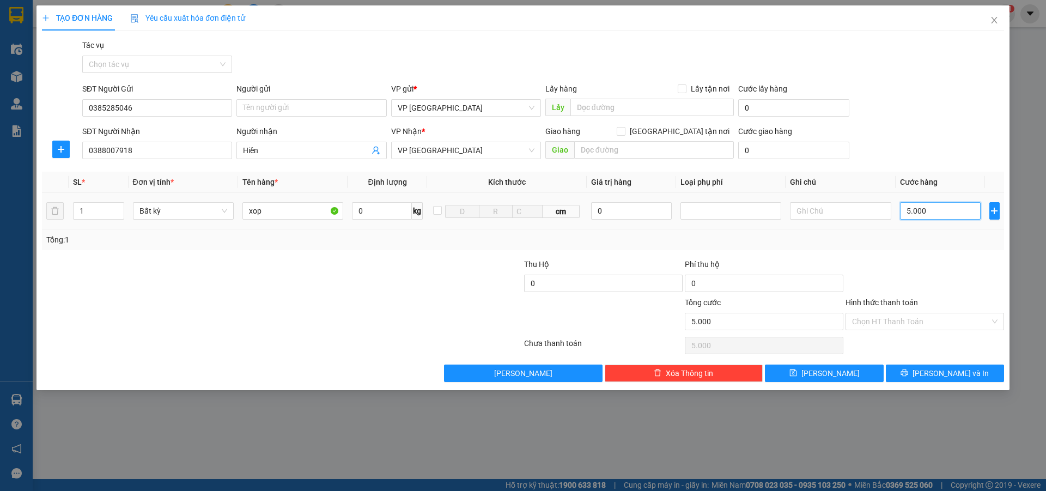
type input "50.000"
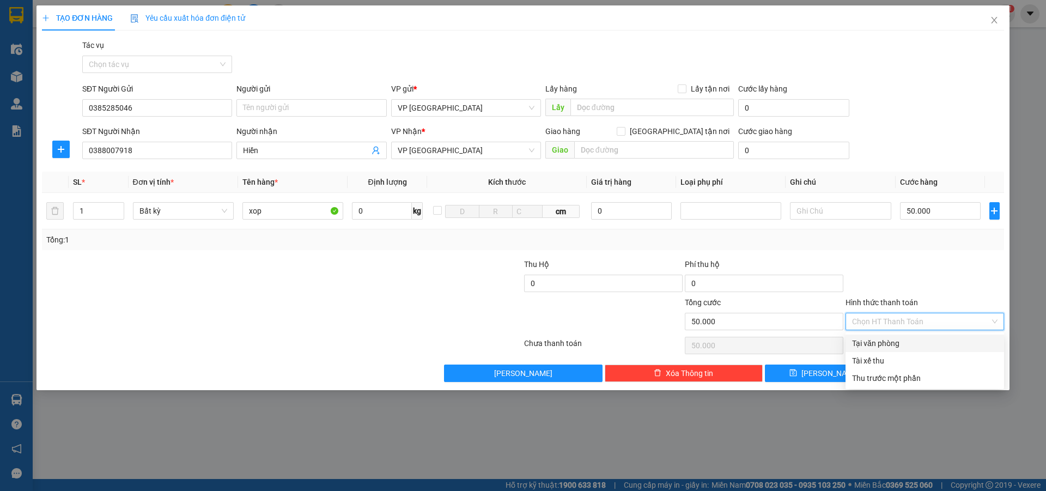
click at [892, 323] on input "Hình thức thanh toán" at bounding box center [921, 321] width 138 height 16
click at [896, 339] on div "Tại văn phòng" at bounding box center [924, 343] width 145 height 12
type input "0"
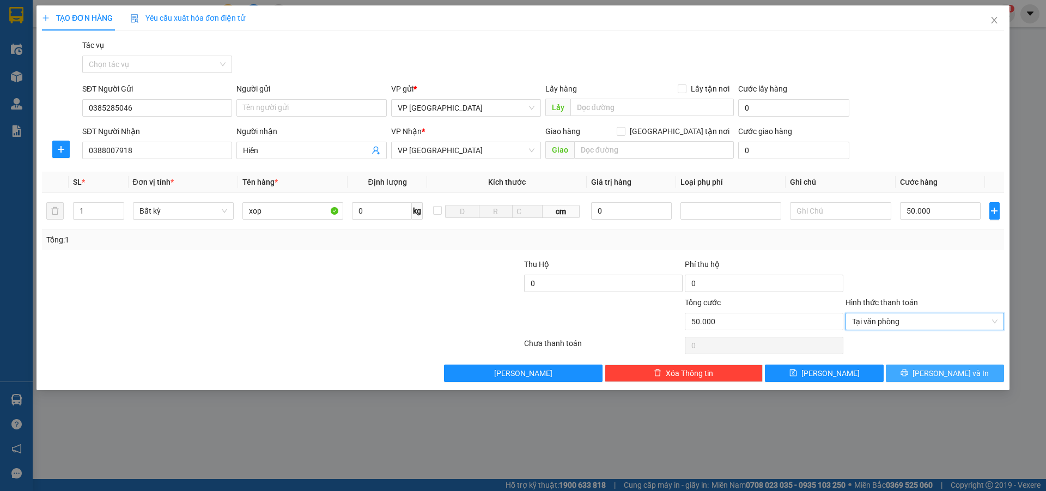
click at [921, 377] on button "Lưu và In" at bounding box center [944, 372] width 118 height 17
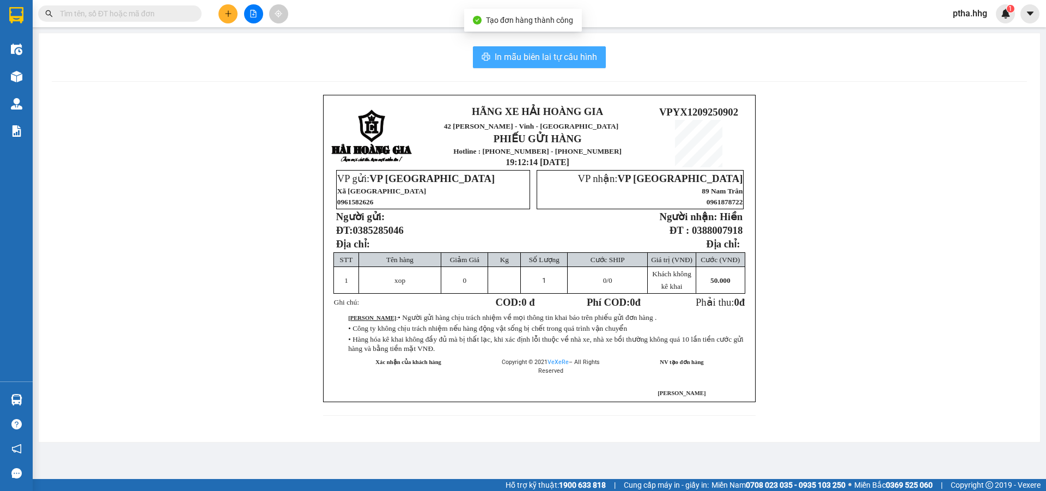
click at [567, 58] on span "In mẫu biên lai tự cấu hình" at bounding box center [545, 57] width 102 height 14
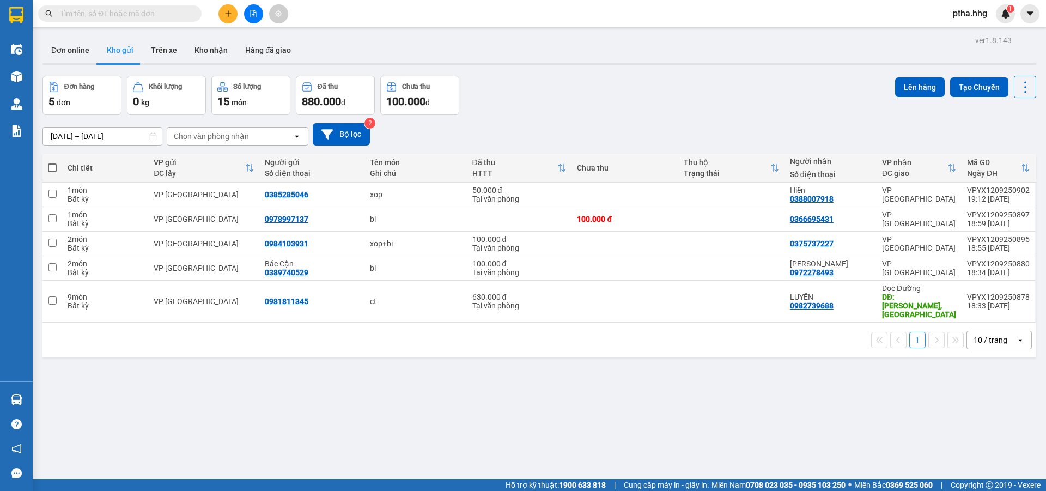
click at [973, 12] on span "ptha.hhg" at bounding box center [970, 14] width 52 height 14
click at [968, 26] on li "Đăng xuất" at bounding box center [978, 33] width 70 height 17
